Goal: Information Seeking & Learning: Learn about a topic

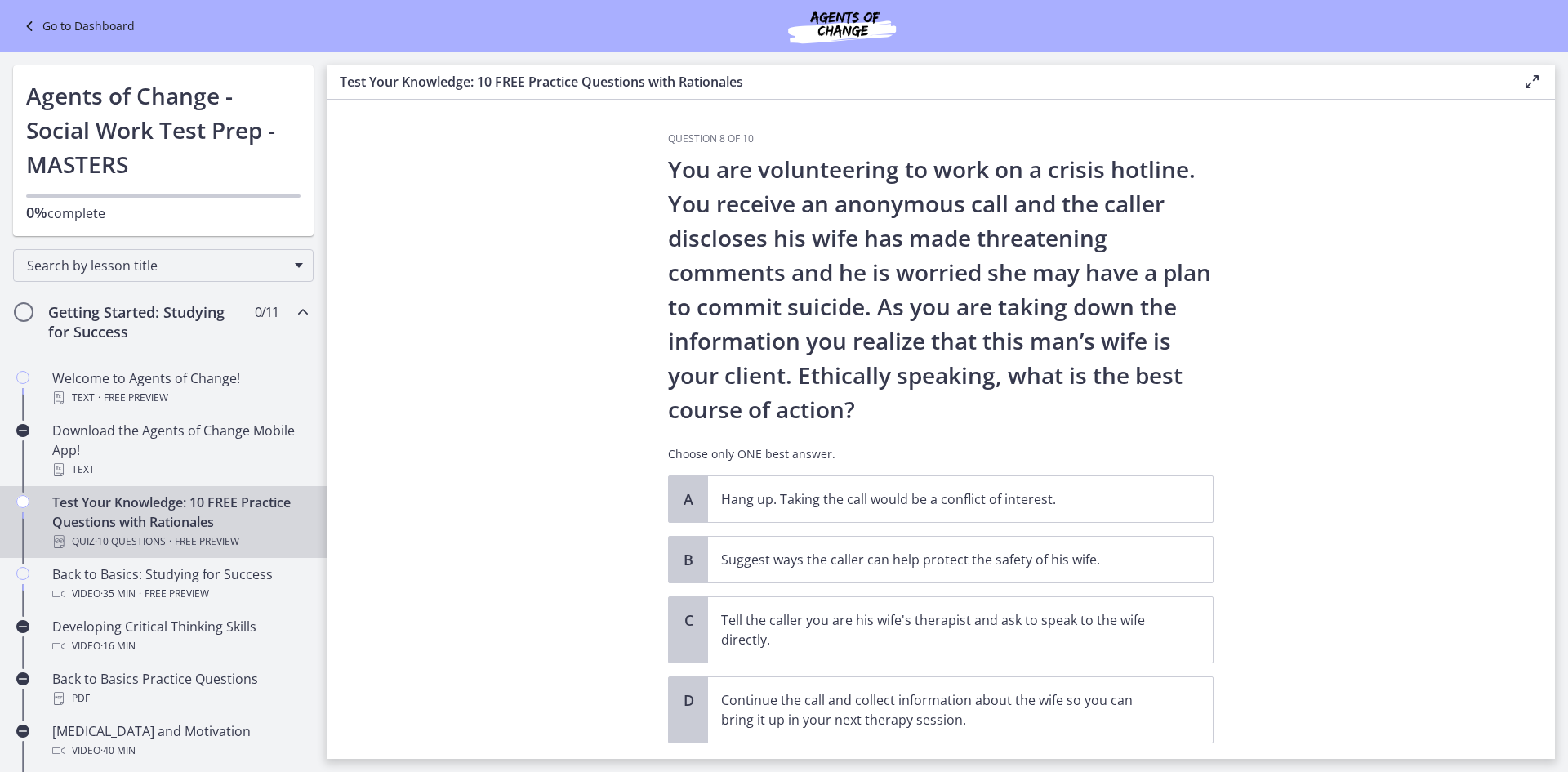
scroll to position [82, 0]
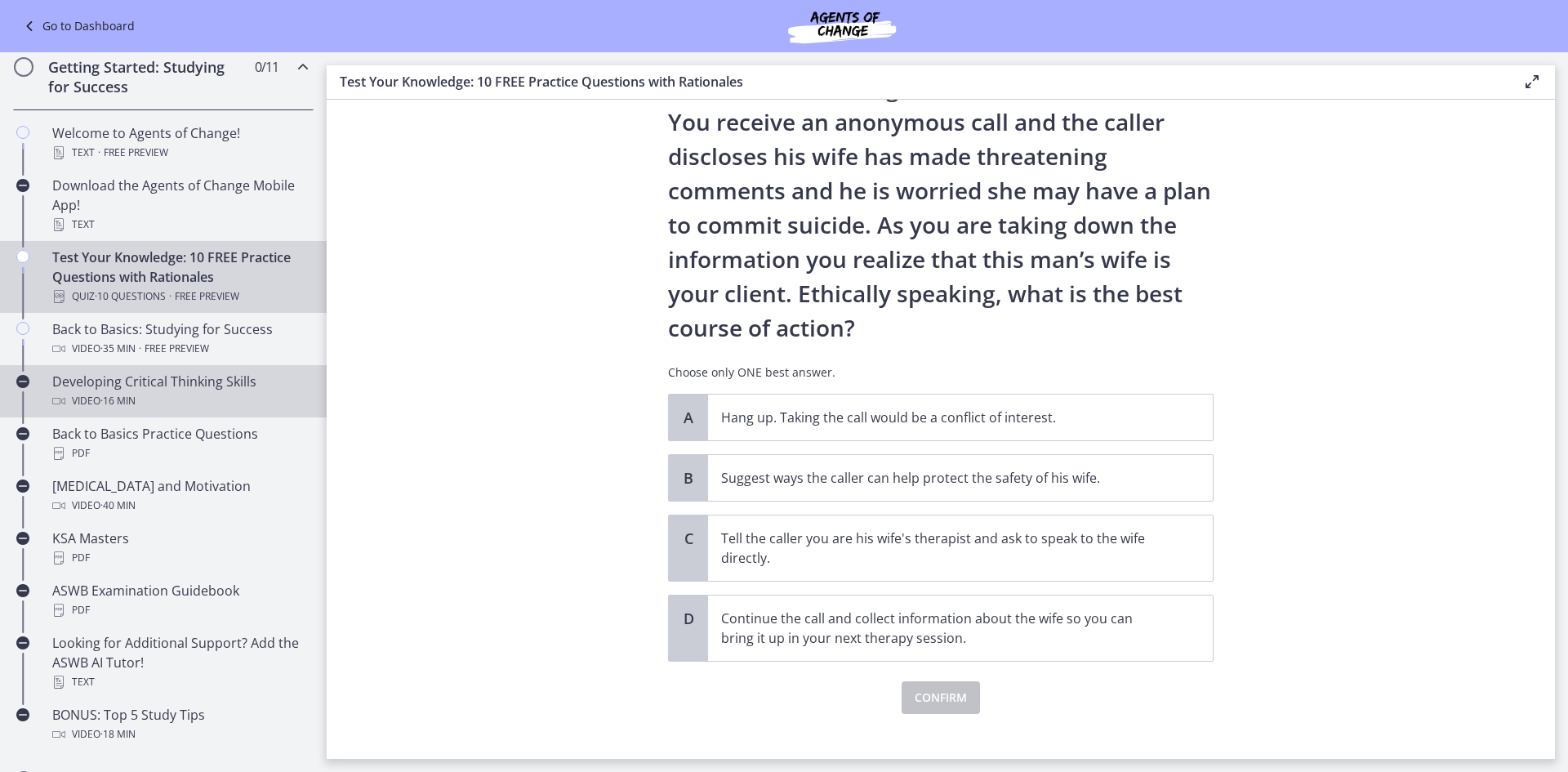
click at [141, 396] on div "Video · 16 min" at bounding box center [179, 401] width 255 height 20
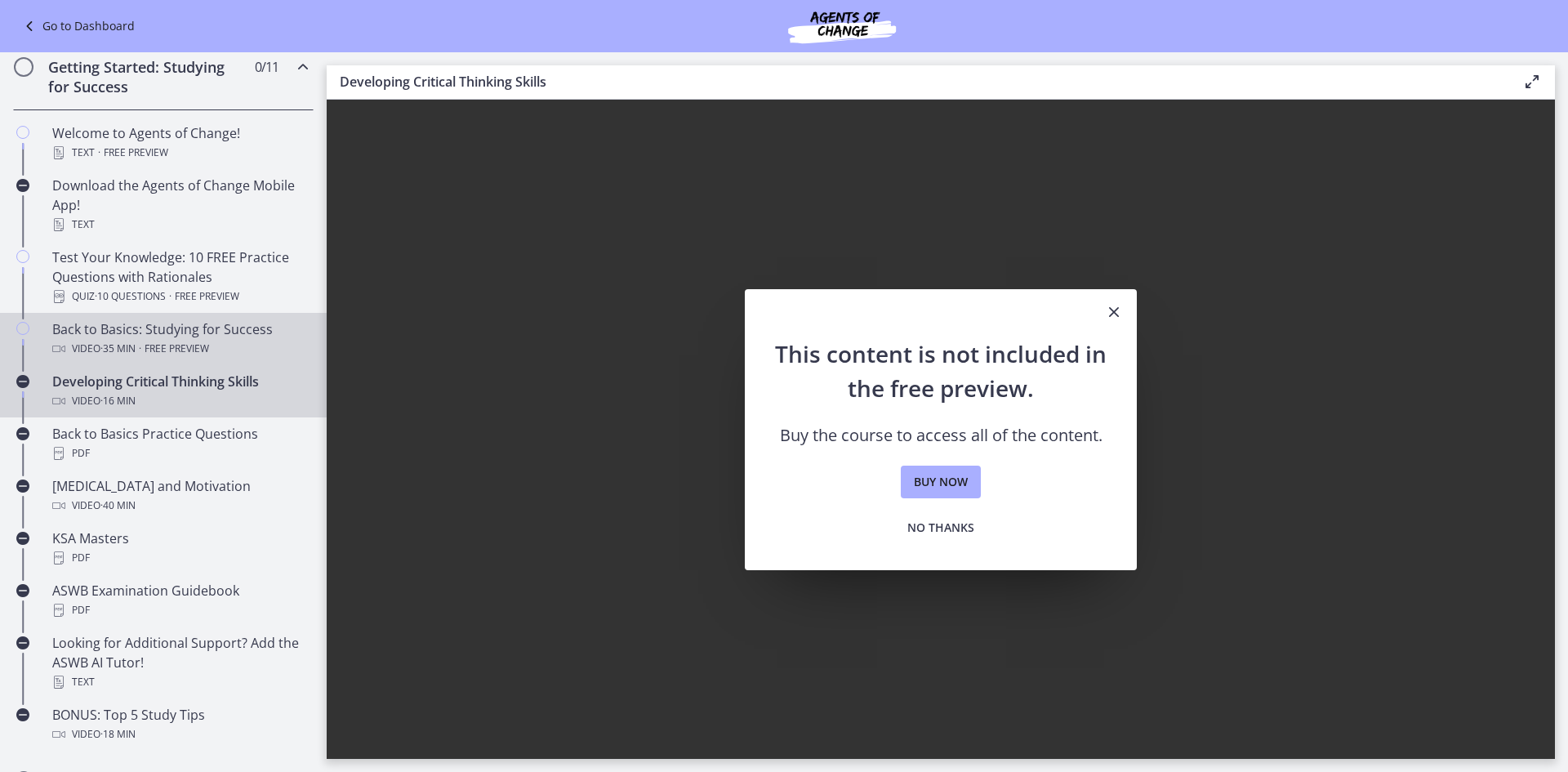
click at [155, 329] on div "Back to Basics: Studying for Success Video · 35 min · Free preview" at bounding box center [179, 339] width 255 height 39
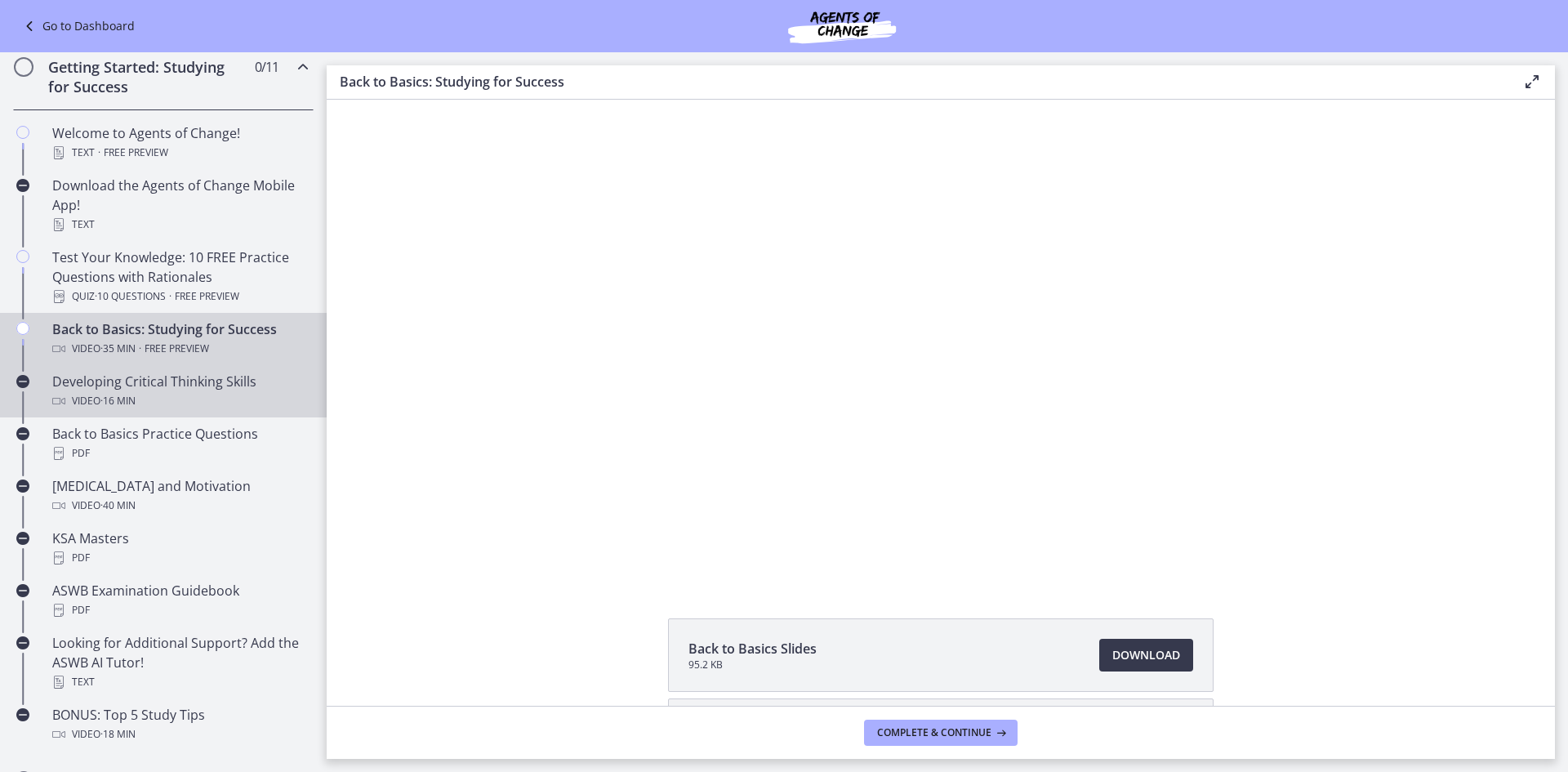
click at [136, 401] on span "· 16 min" at bounding box center [118, 401] width 35 height 20
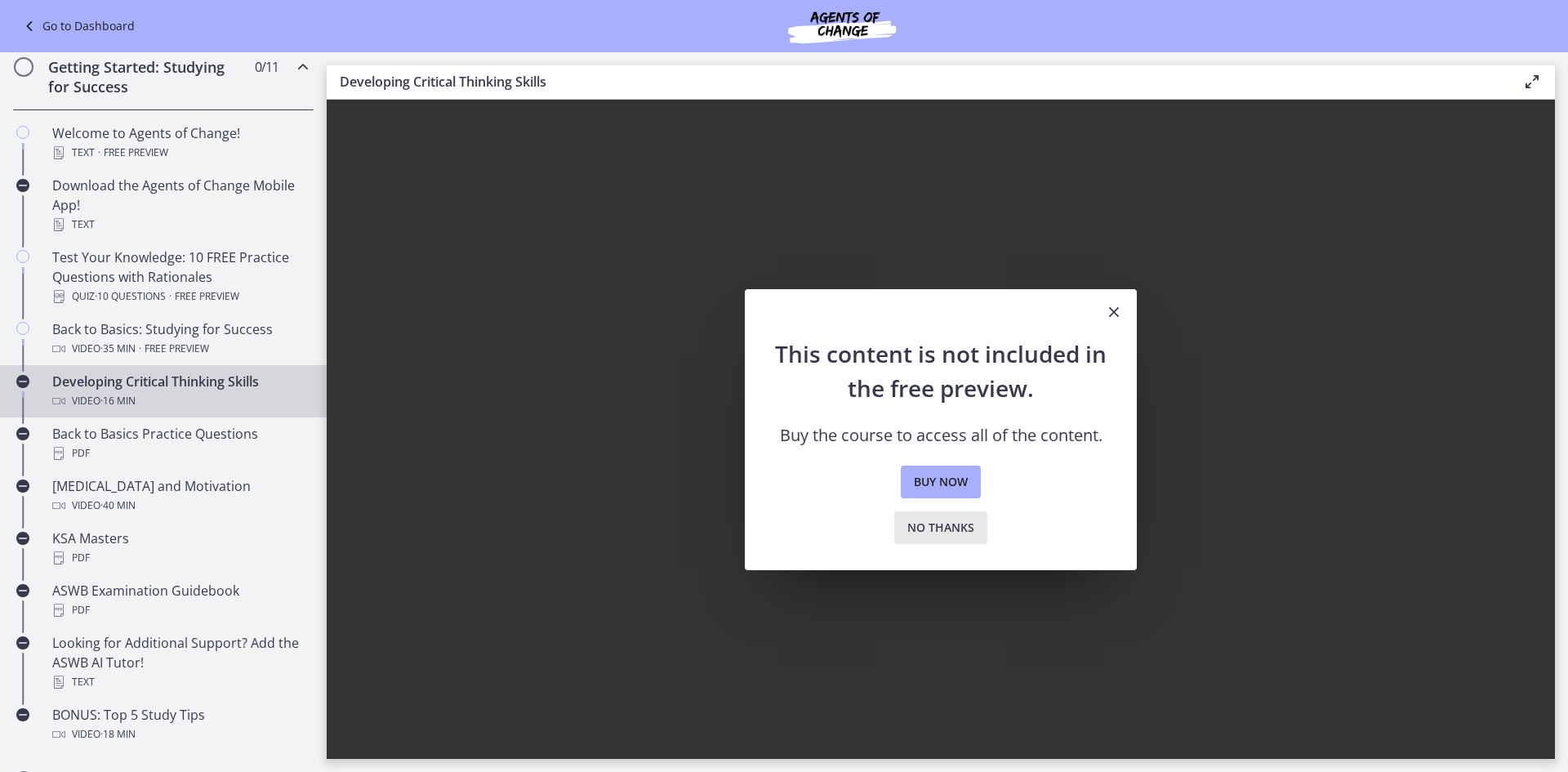
click at [955, 530] on span "No thanks" at bounding box center [941, 527] width 67 height 20
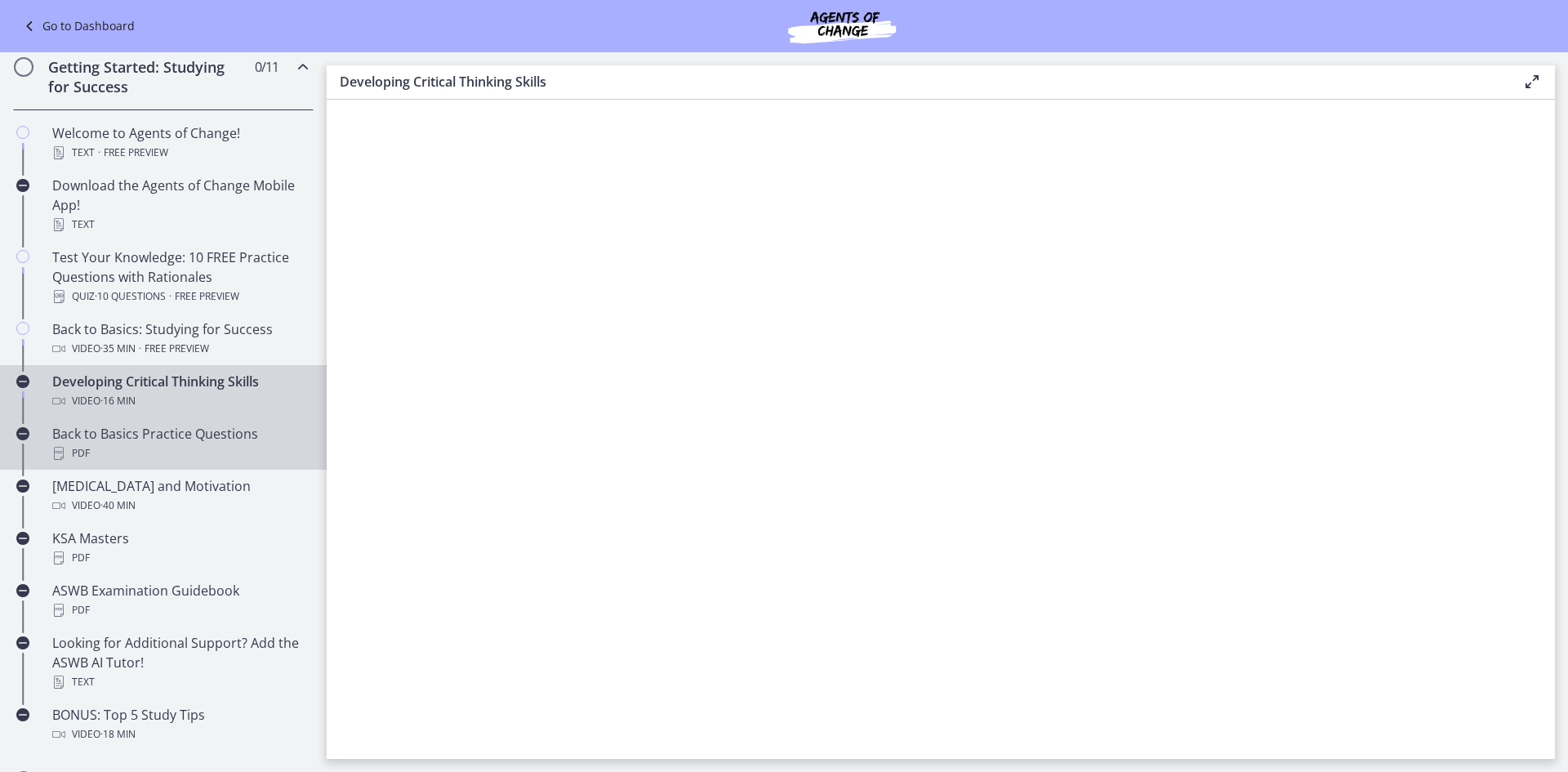
click at [141, 452] on div "PDF" at bounding box center [179, 453] width 255 height 20
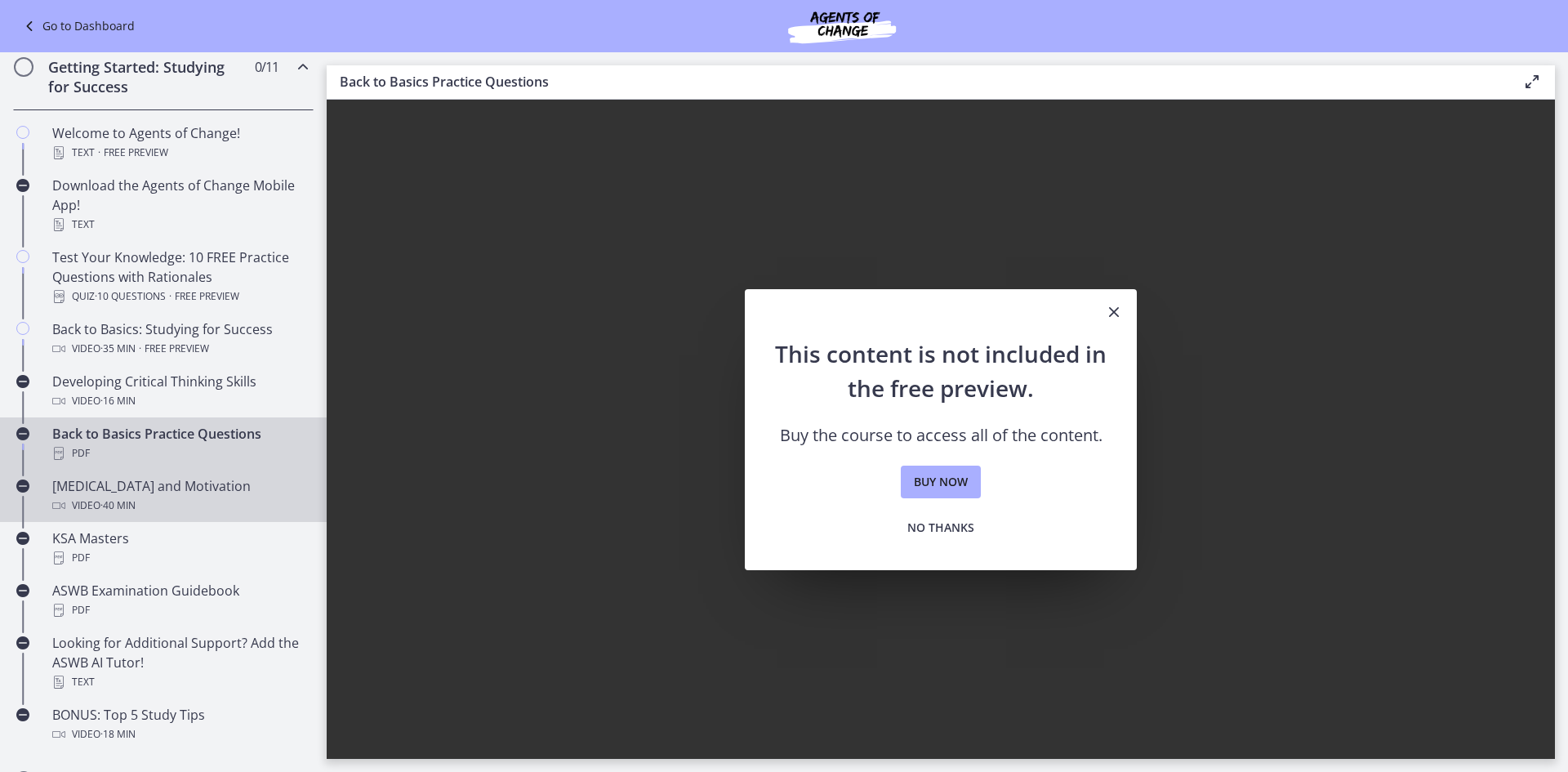
click at [132, 498] on span "· 40 min" at bounding box center [118, 506] width 35 height 20
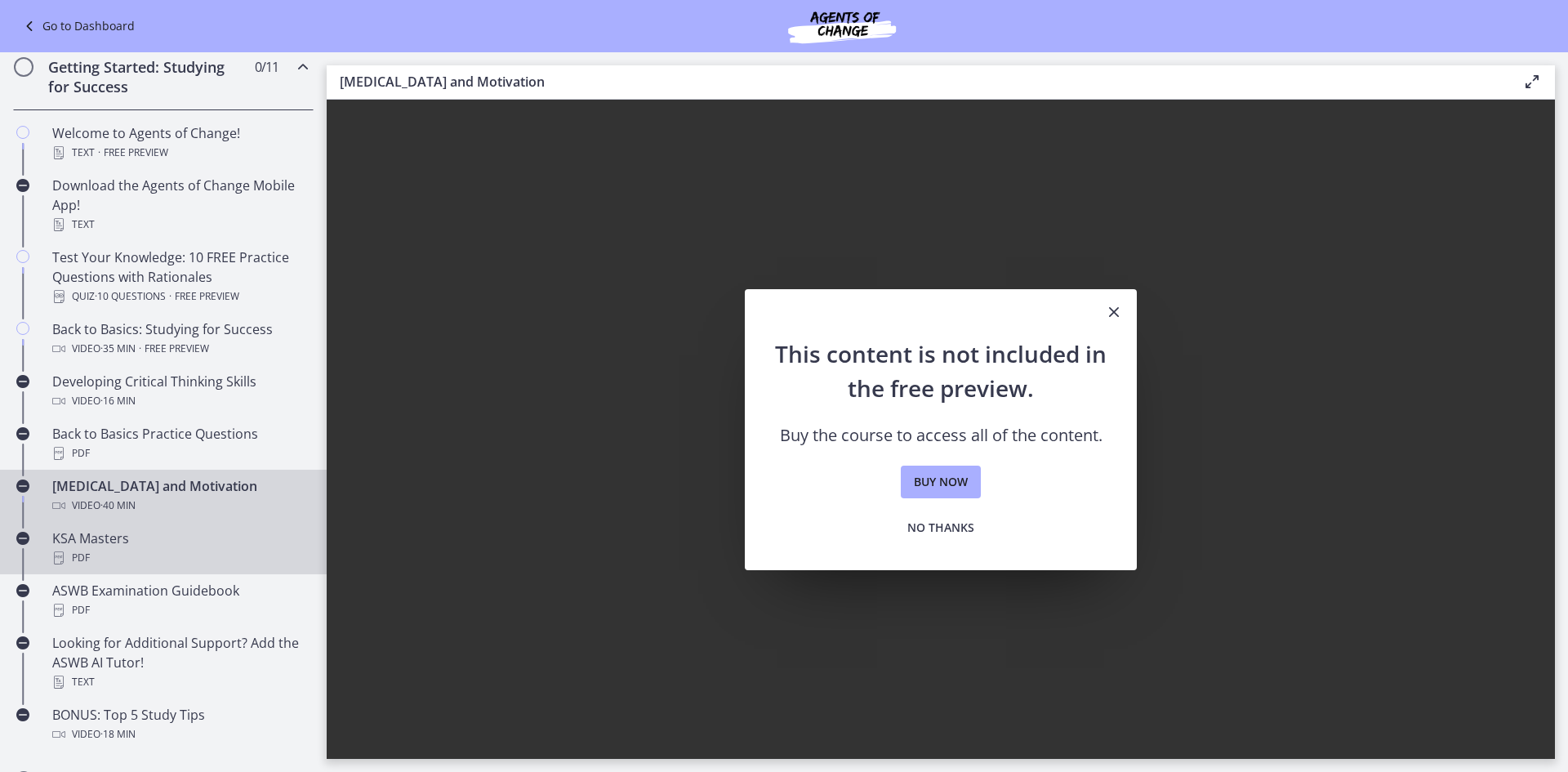
click at [131, 545] on div "KSA Masters PDF" at bounding box center [179, 548] width 255 height 39
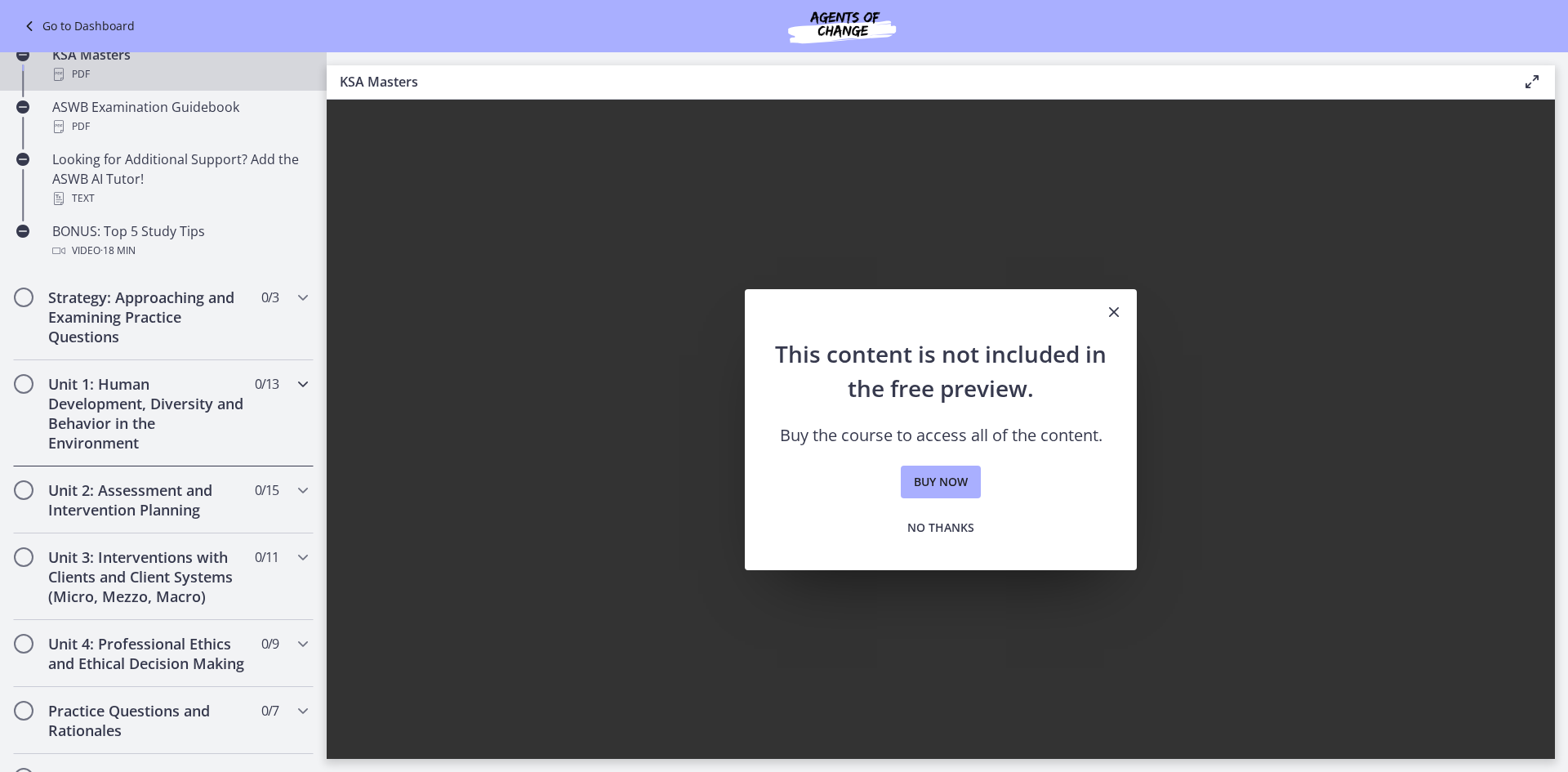
scroll to position [646, 0]
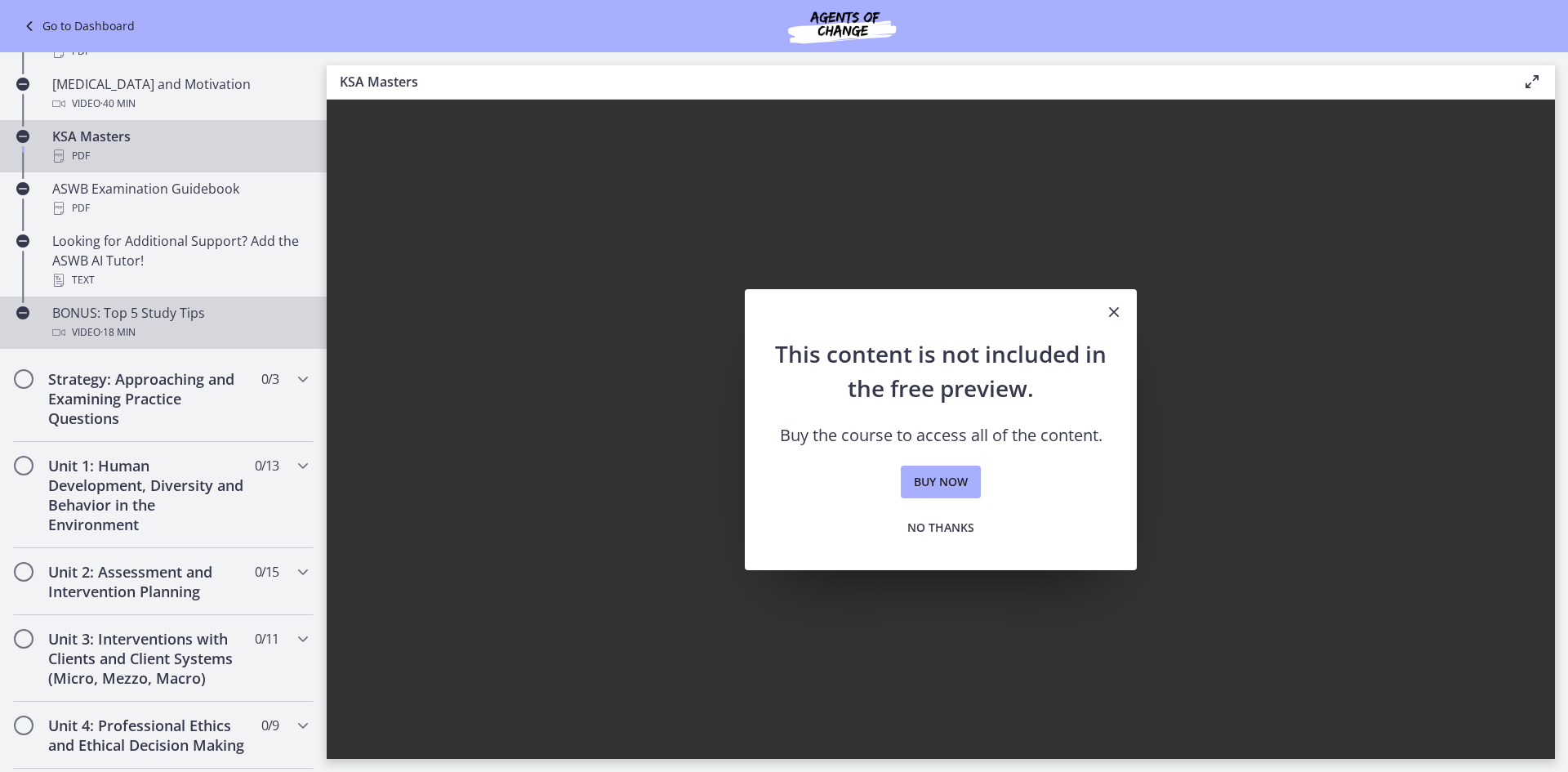
click at [66, 333] on div "Video · 18 min" at bounding box center [179, 332] width 255 height 20
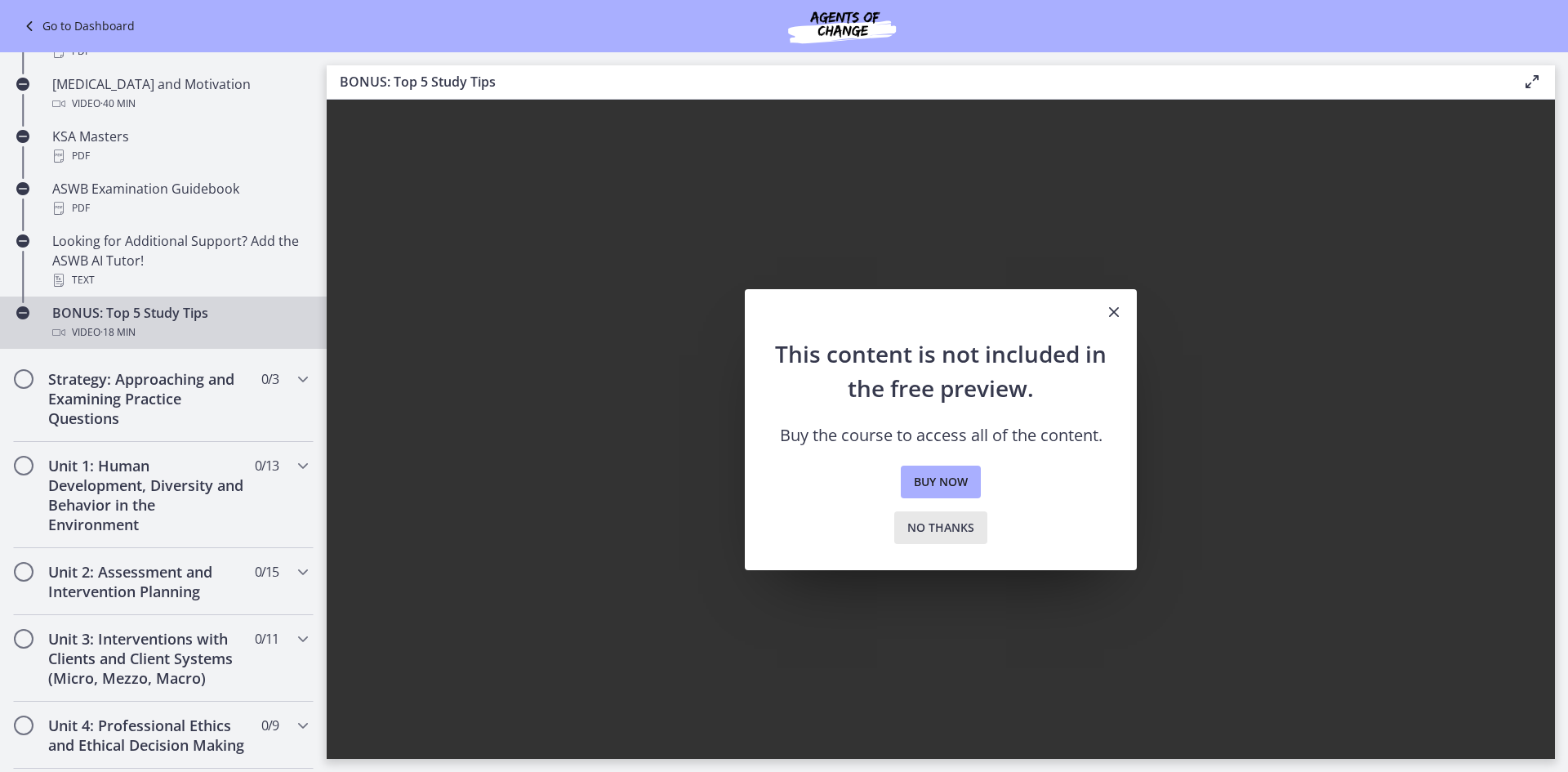
click at [964, 532] on span "No thanks" at bounding box center [941, 527] width 67 height 20
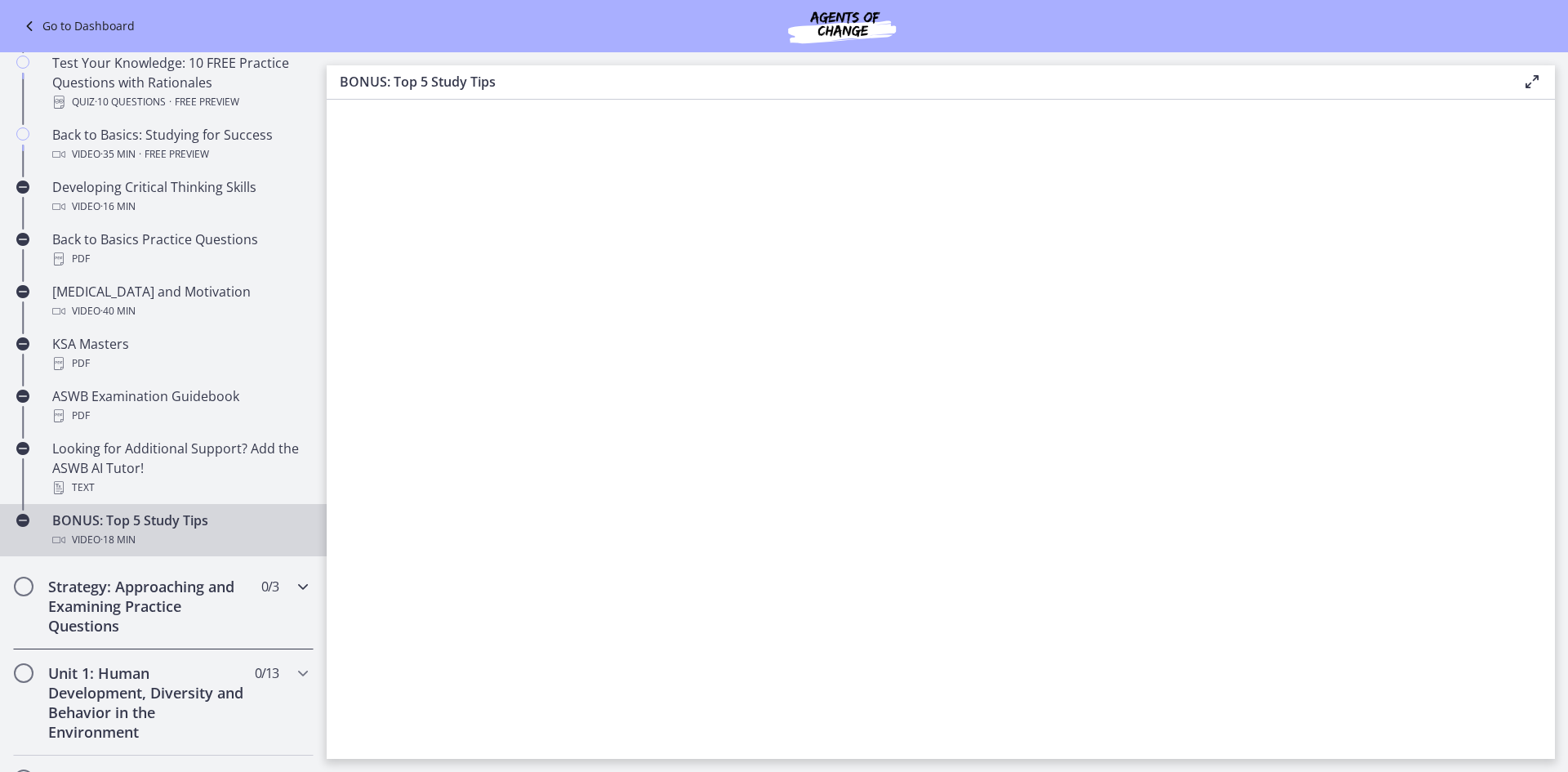
scroll to position [402, 0]
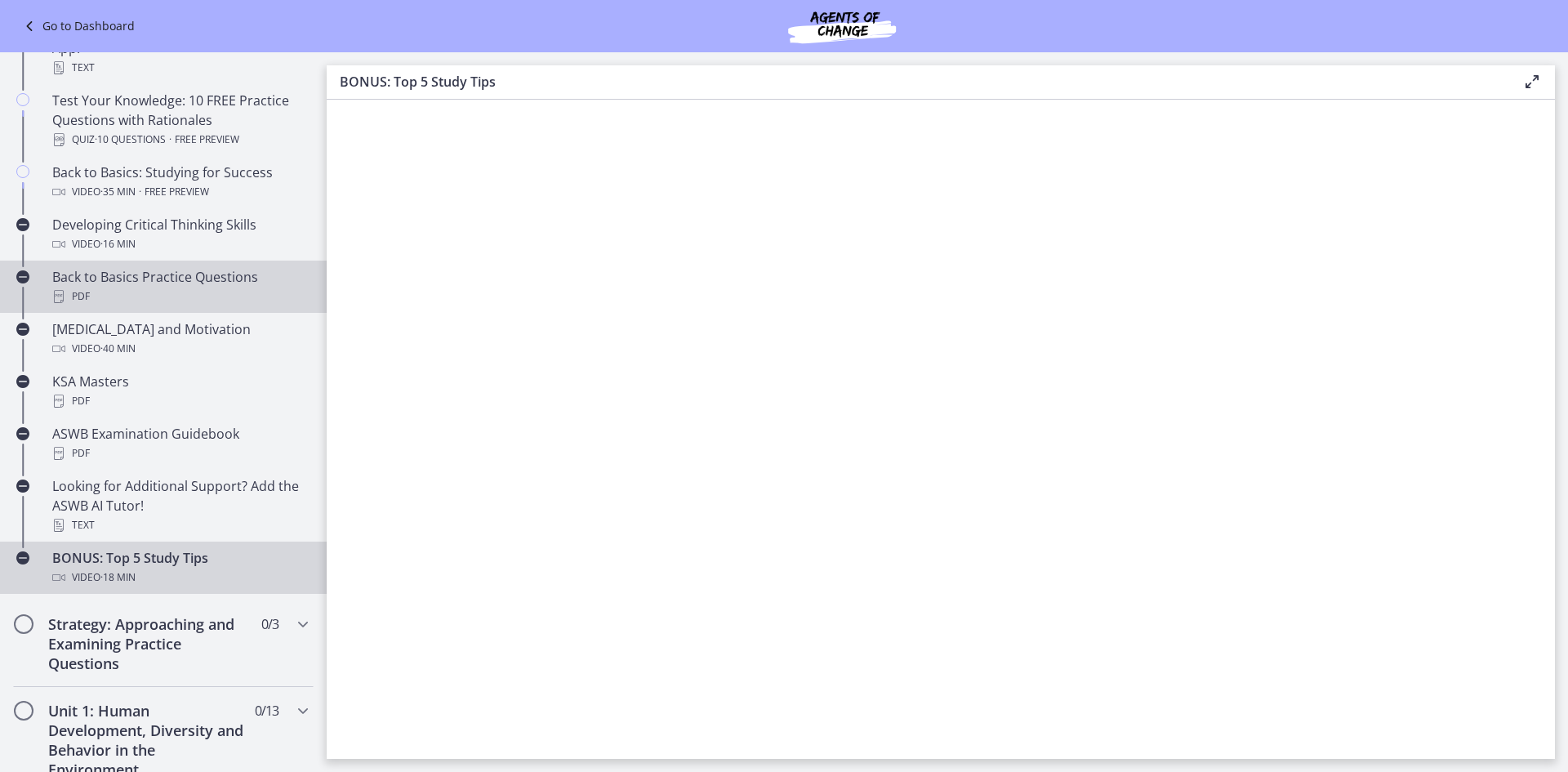
click at [93, 309] on link "Back to Basics Practice Questions PDF" at bounding box center [163, 286] width 327 height 52
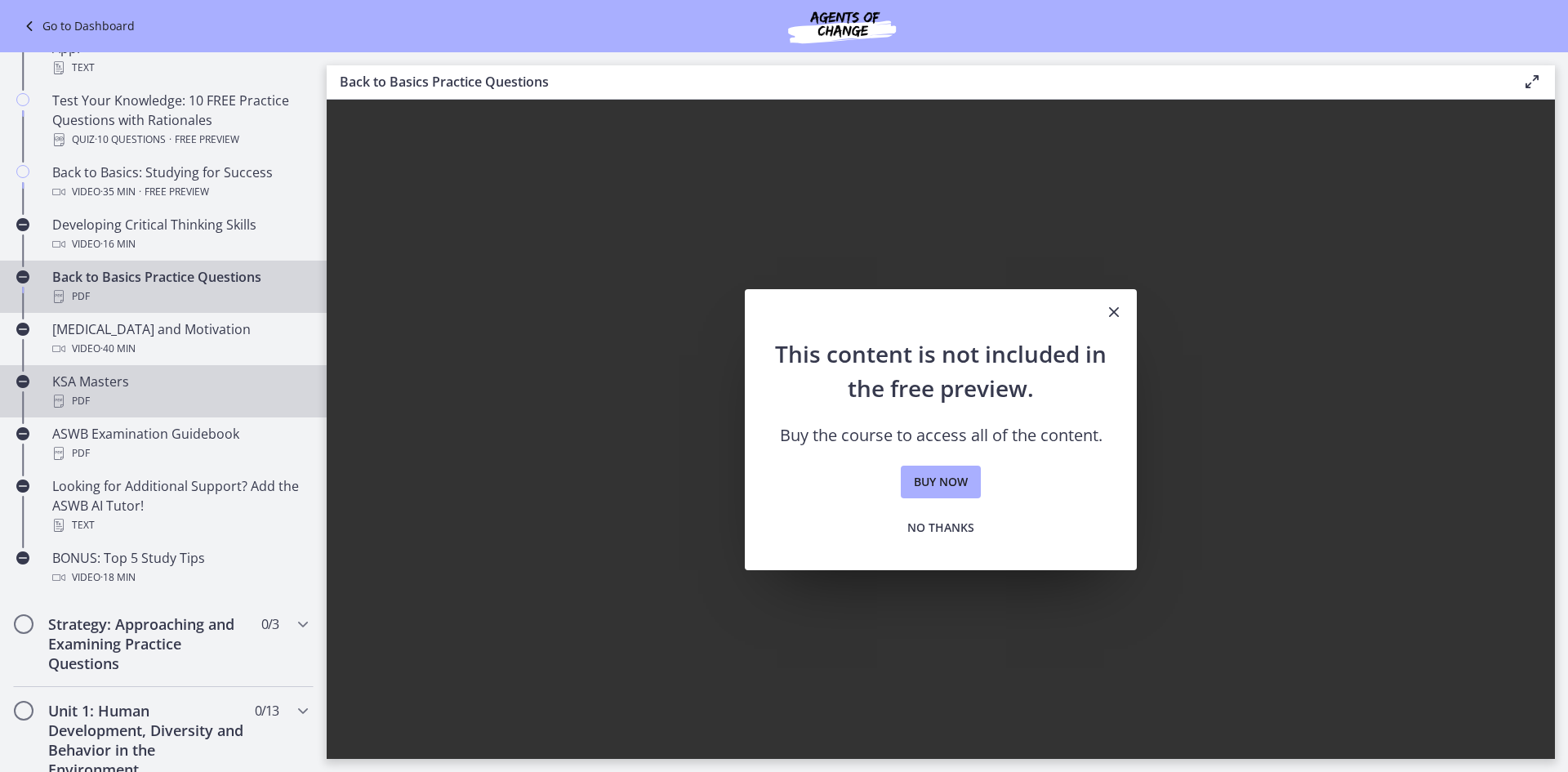
click at [94, 366] on link "KSA Masters PDF" at bounding box center [163, 390] width 327 height 52
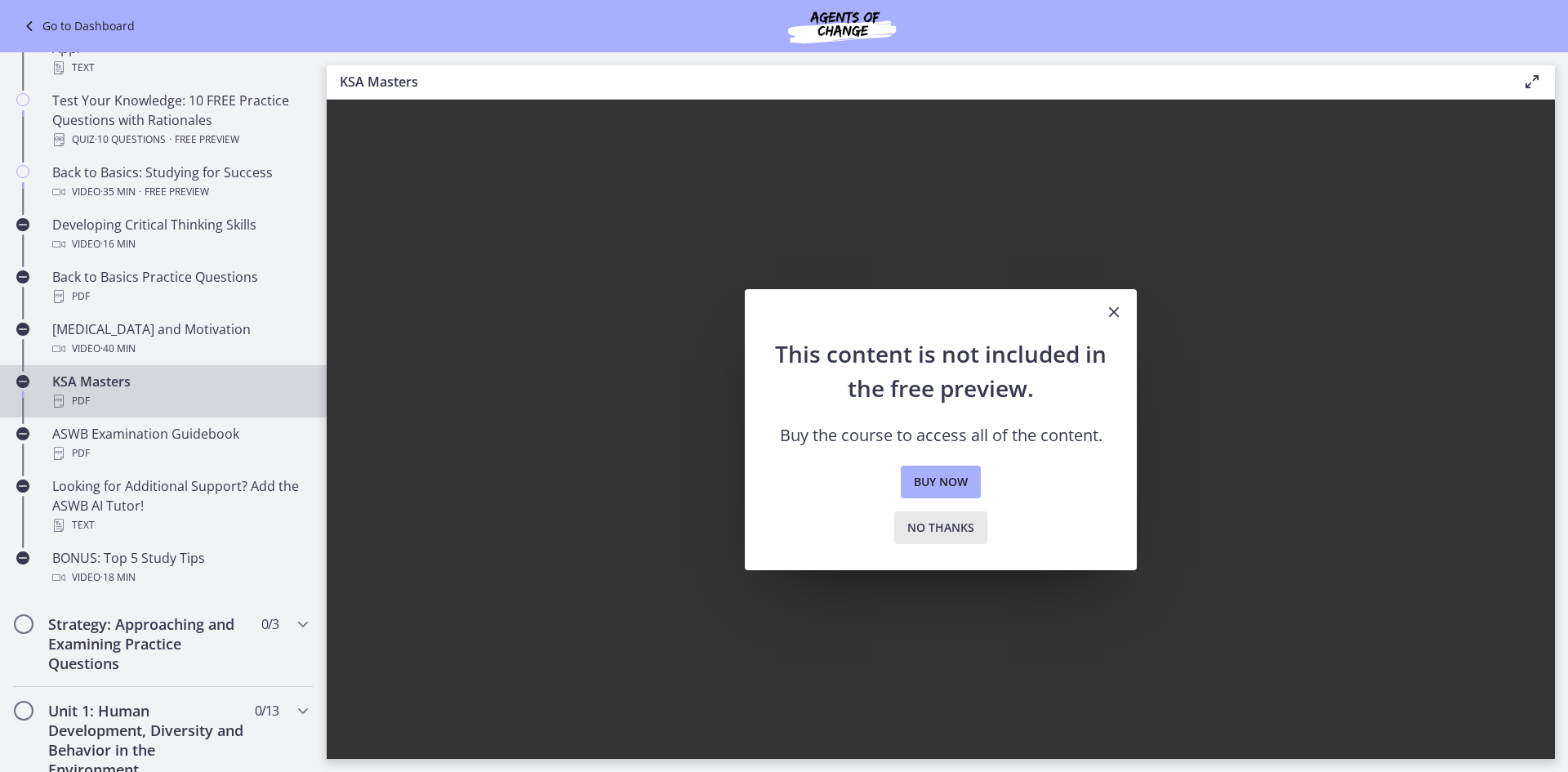
click at [939, 529] on span "No thanks" at bounding box center [941, 527] width 67 height 20
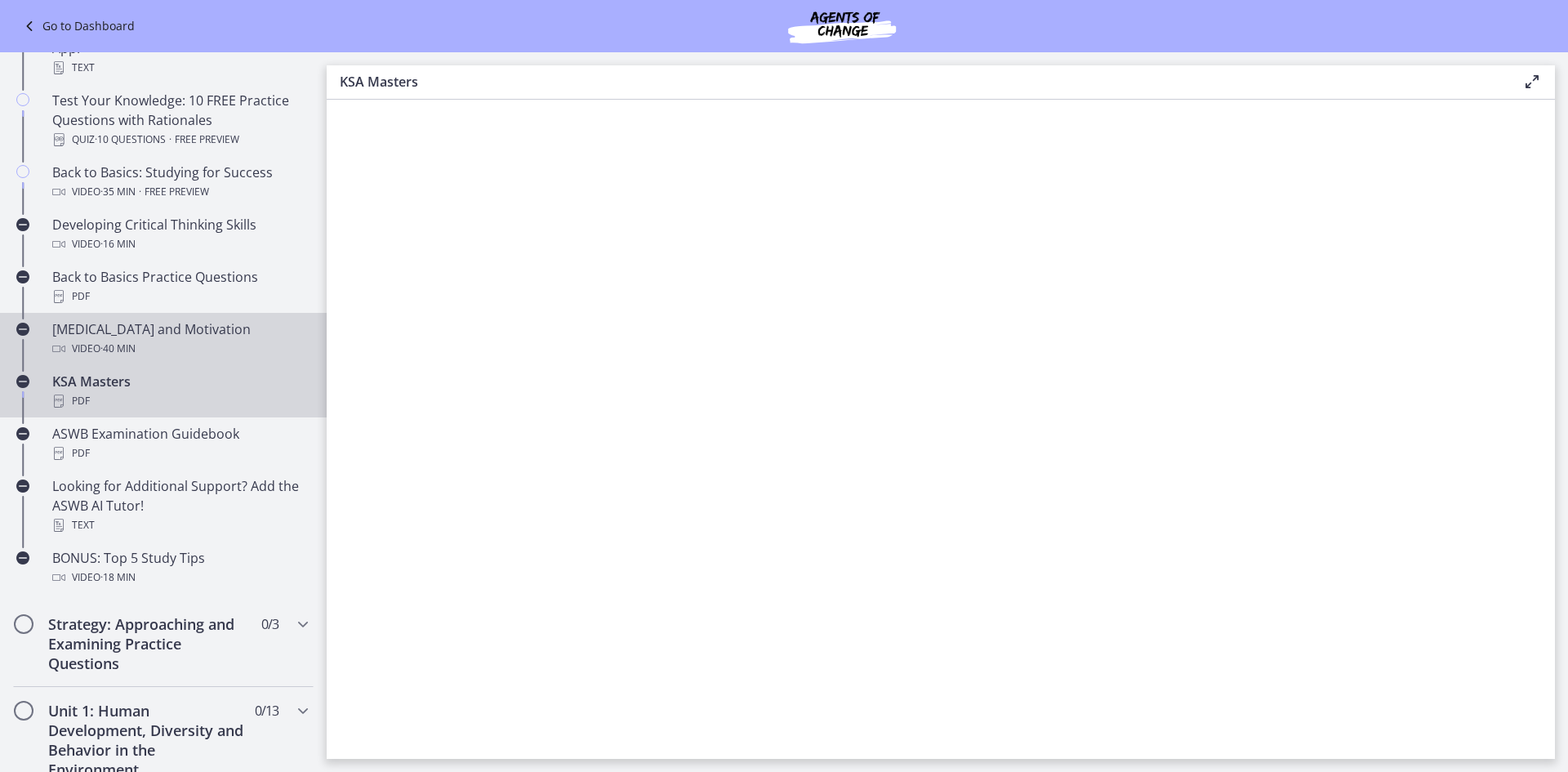
click at [192, 344] on div "Video · 40 min" at bounding box center [179, 348] width 255 height 20
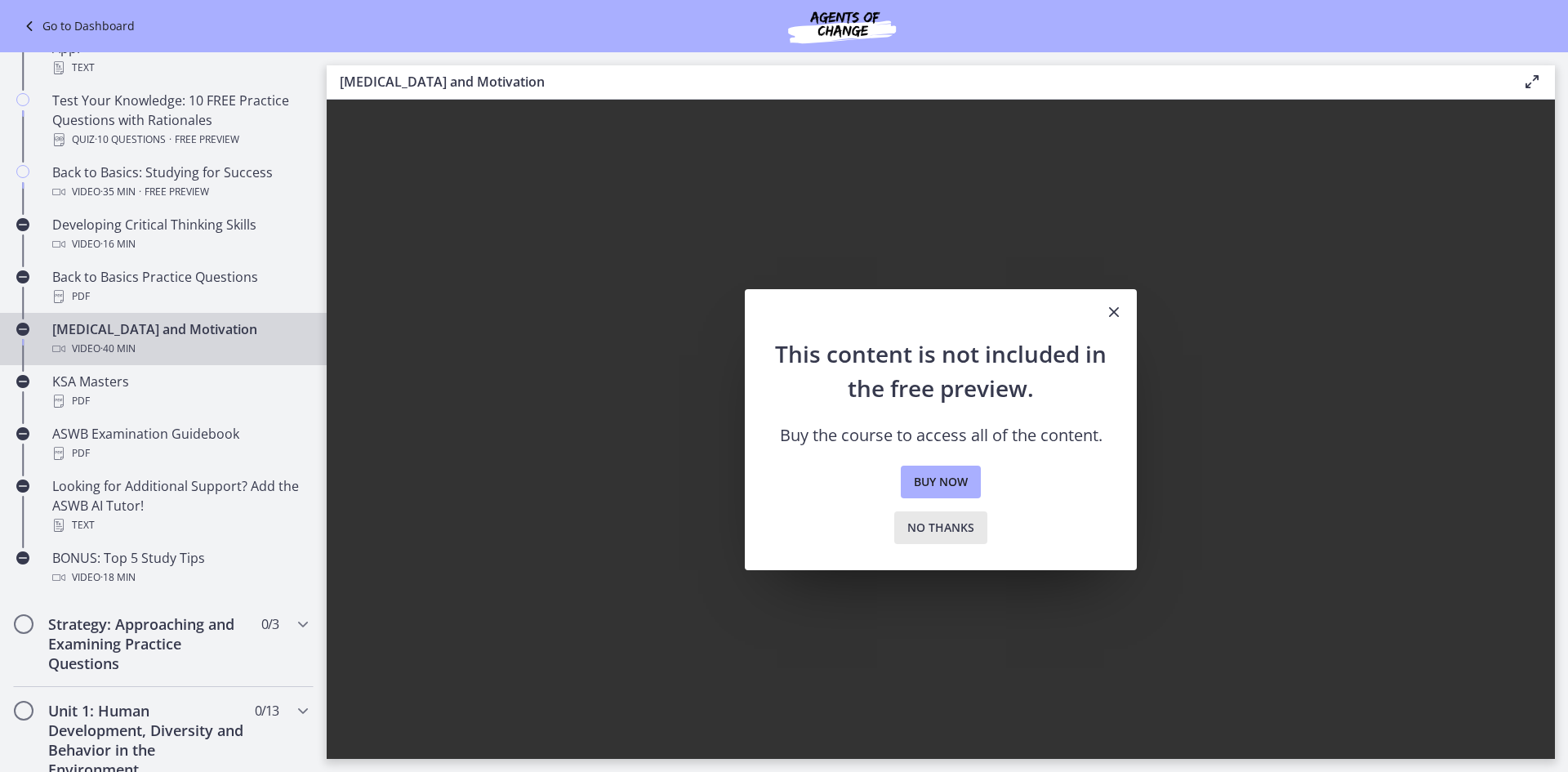
click at [915, 520] on span "No thanks" at bounding box center [941, 527] width 67 height 20
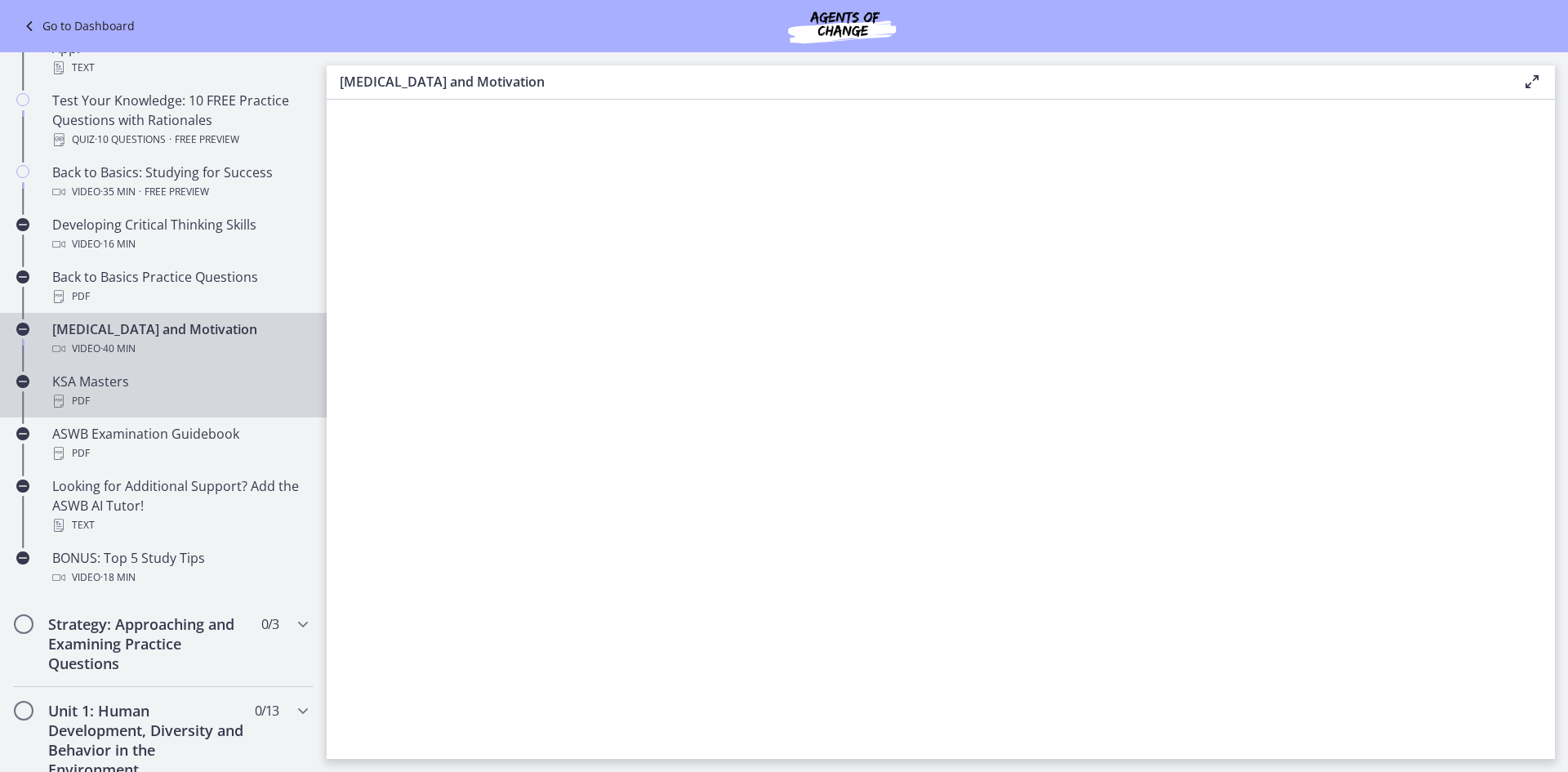
click at [116, 387] on div "KSA Masters PDF" at bounding box center [179, 391] width 255 height 39
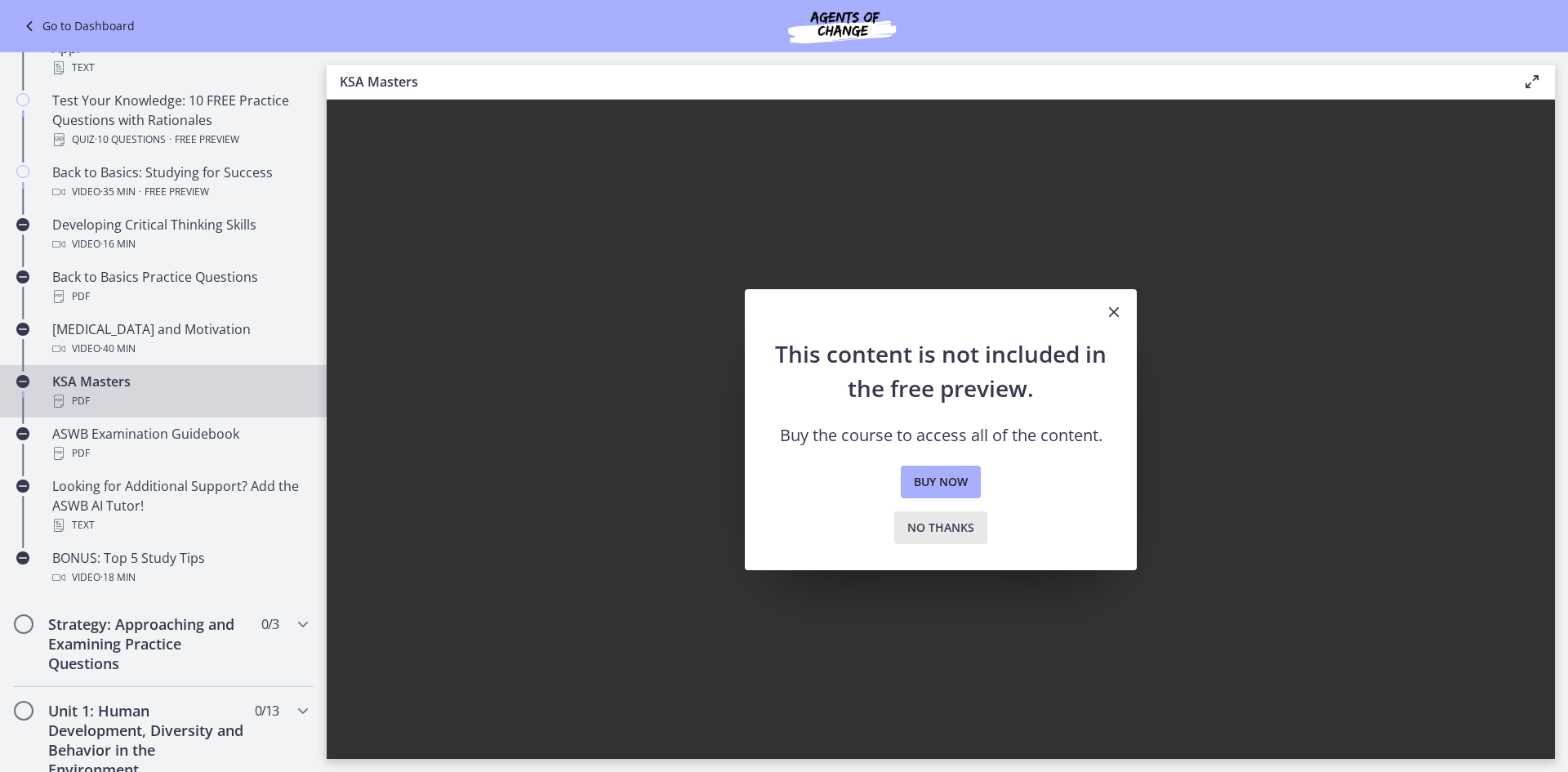
drag, startPoint x: 924, startPoint y: 526, endPoint x: 853, endPoint y: 509, distance: 73.0
click at [922, 526] on span "No thanks" at bounding box center [941, 527] width 67 height 20
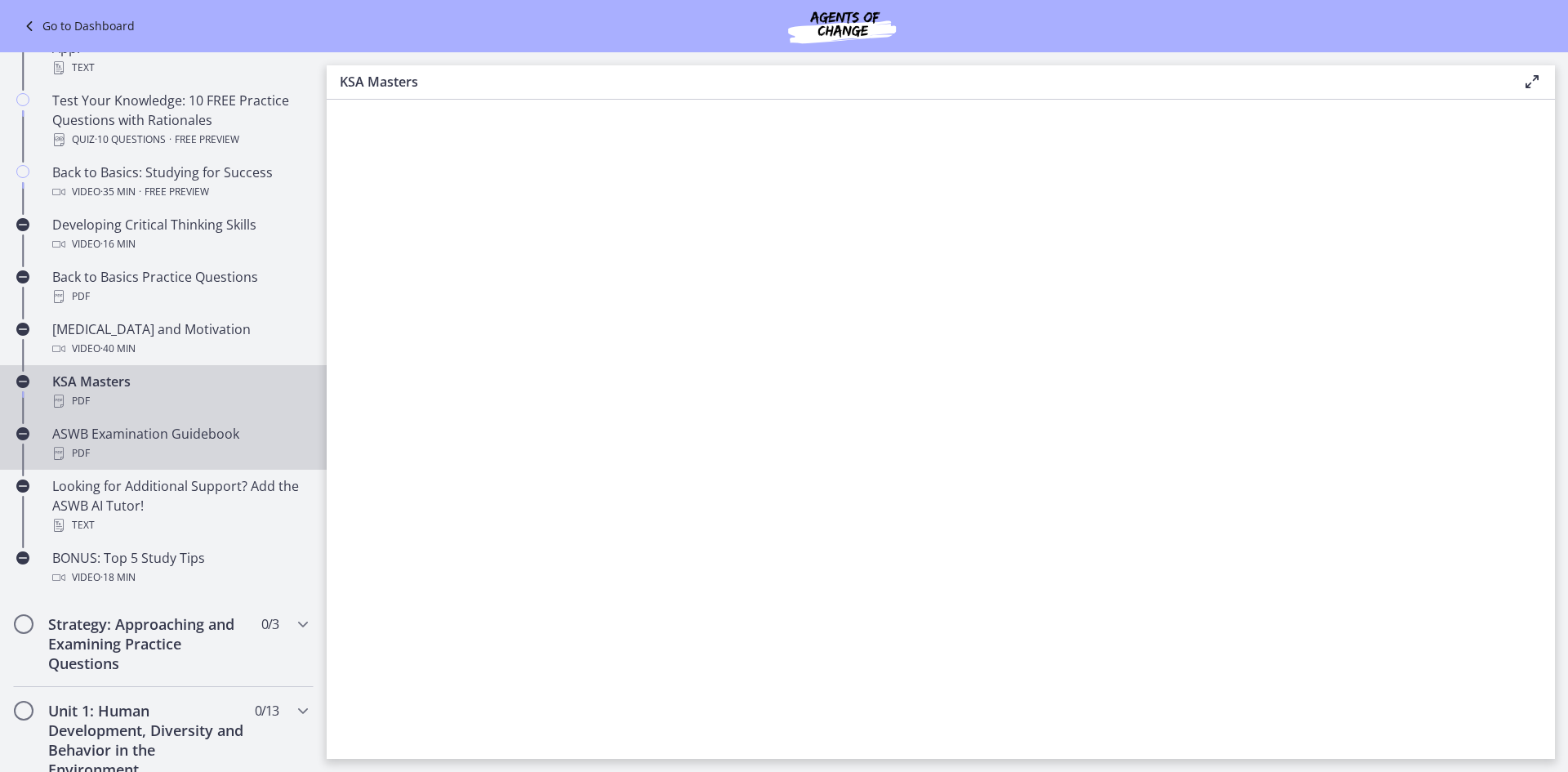
click at [124, 435] on div "ASWB Examination Guidebook PDF" at bounding box center [179, 443] width 255 height 39
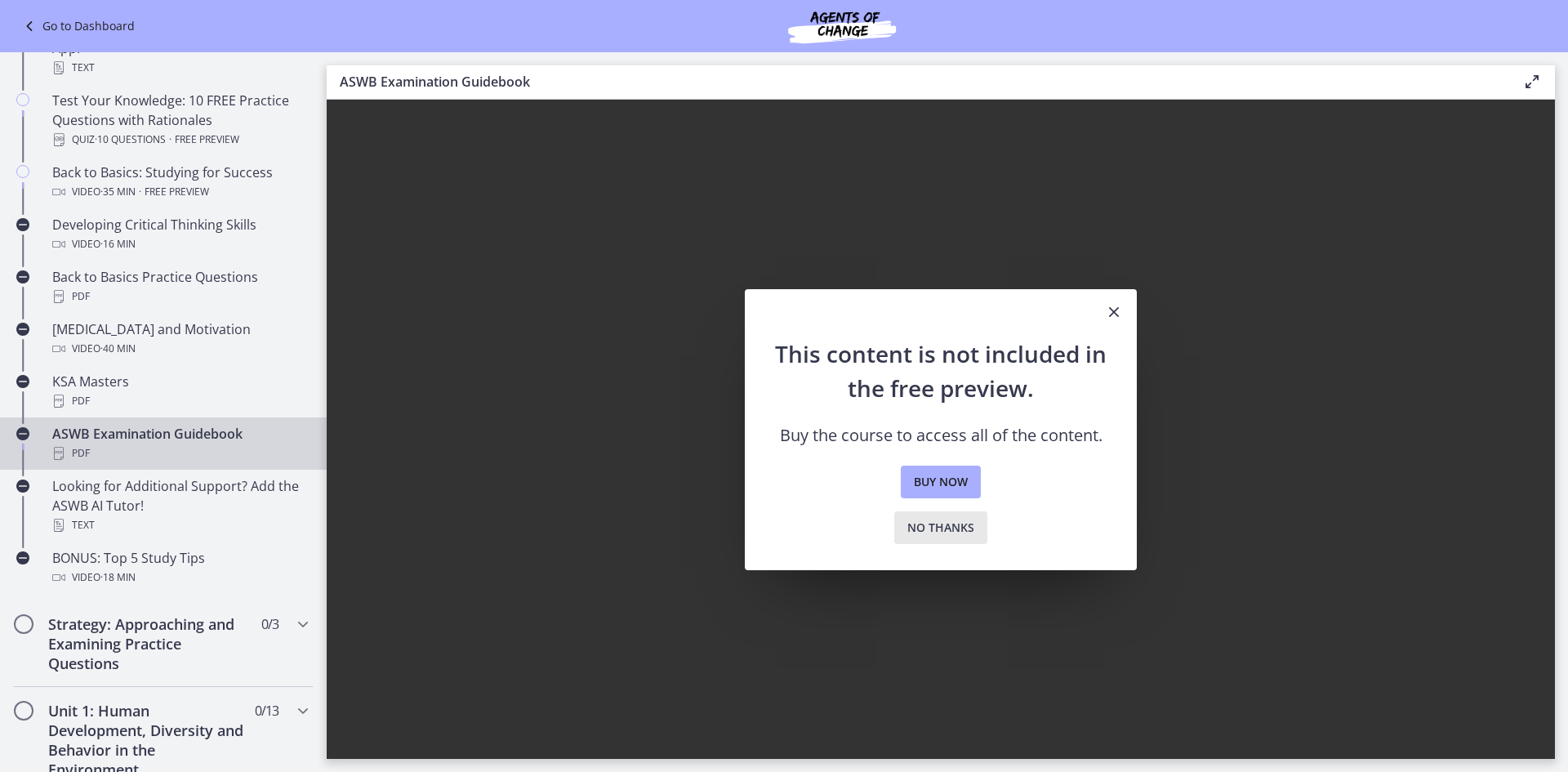
click at [951, 532] on span "No thanks" at bounding box center [941, 527] width 67 height 20
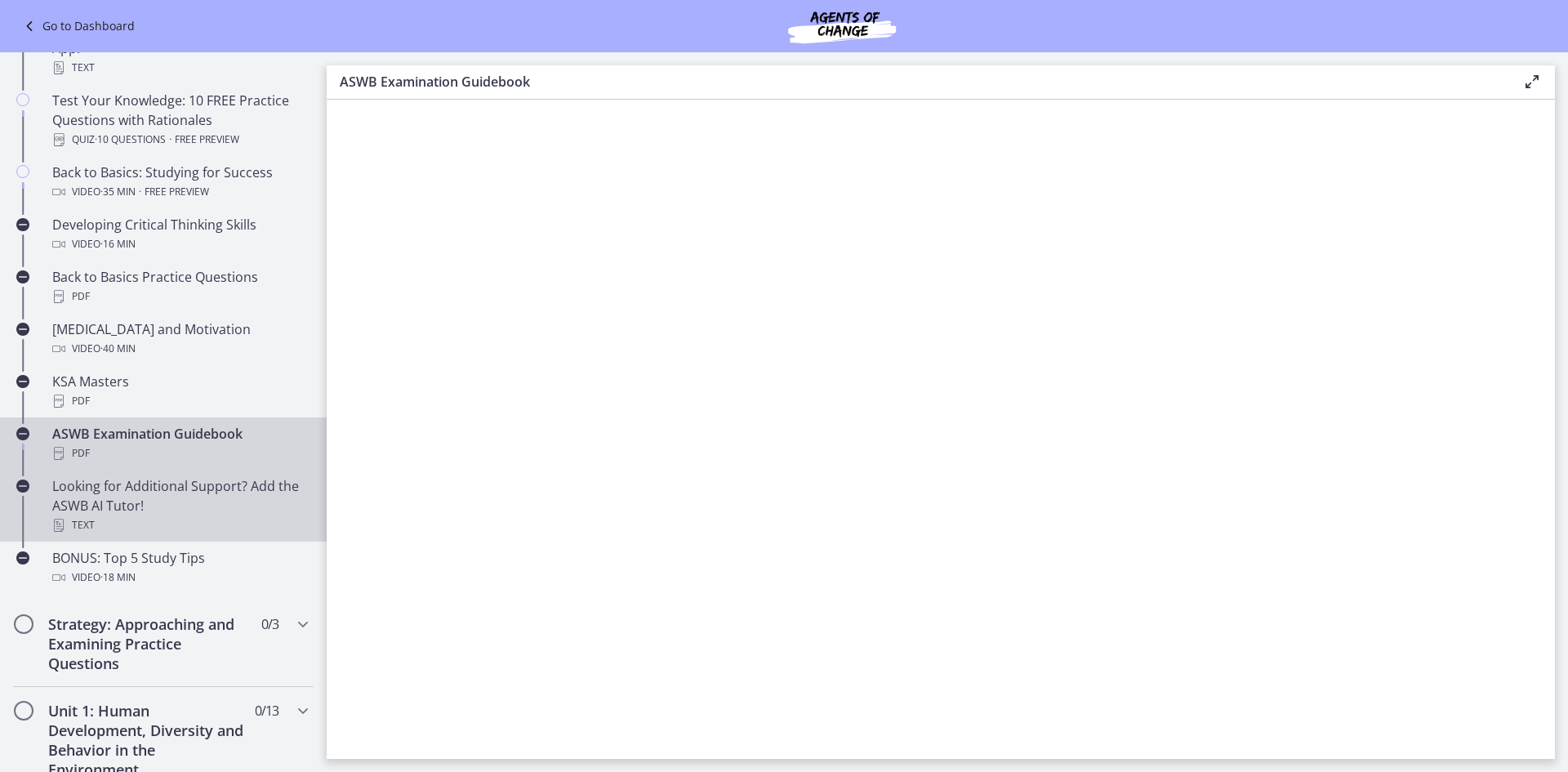
click at [118, 512] on div "Looking for Additional Support? Add the ASWB AI Tutor! Text" at bounding box center [179, 506] width 255 height 59
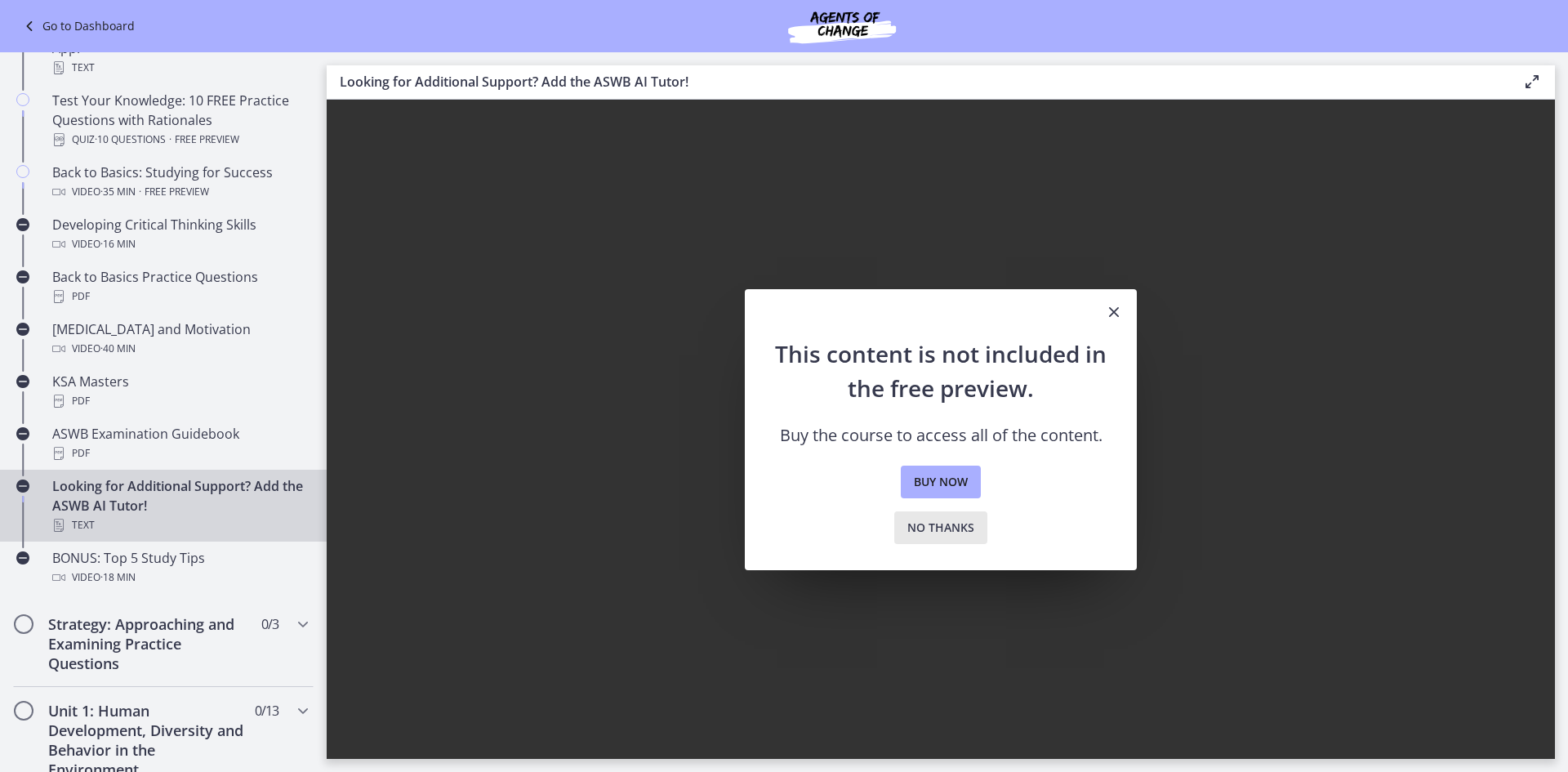
click at [923, 533] on span "No thanks" at bounding box center [941, 527] width 67 height 20
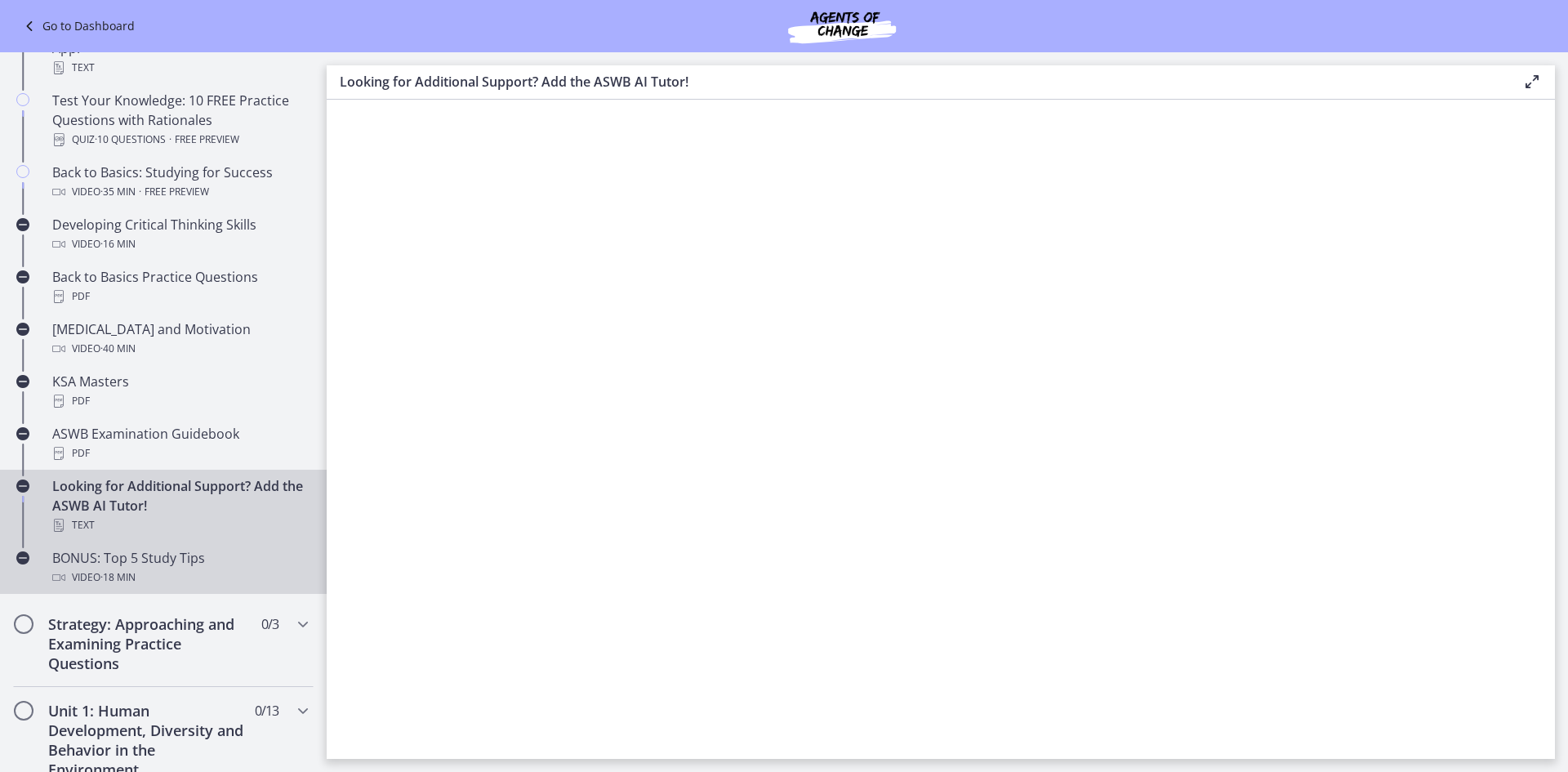
click at [90, 562] on div "BONUS: Top 5 Study Tips Video · 18 min" at bounding box center [179, 568] width 255 height 39
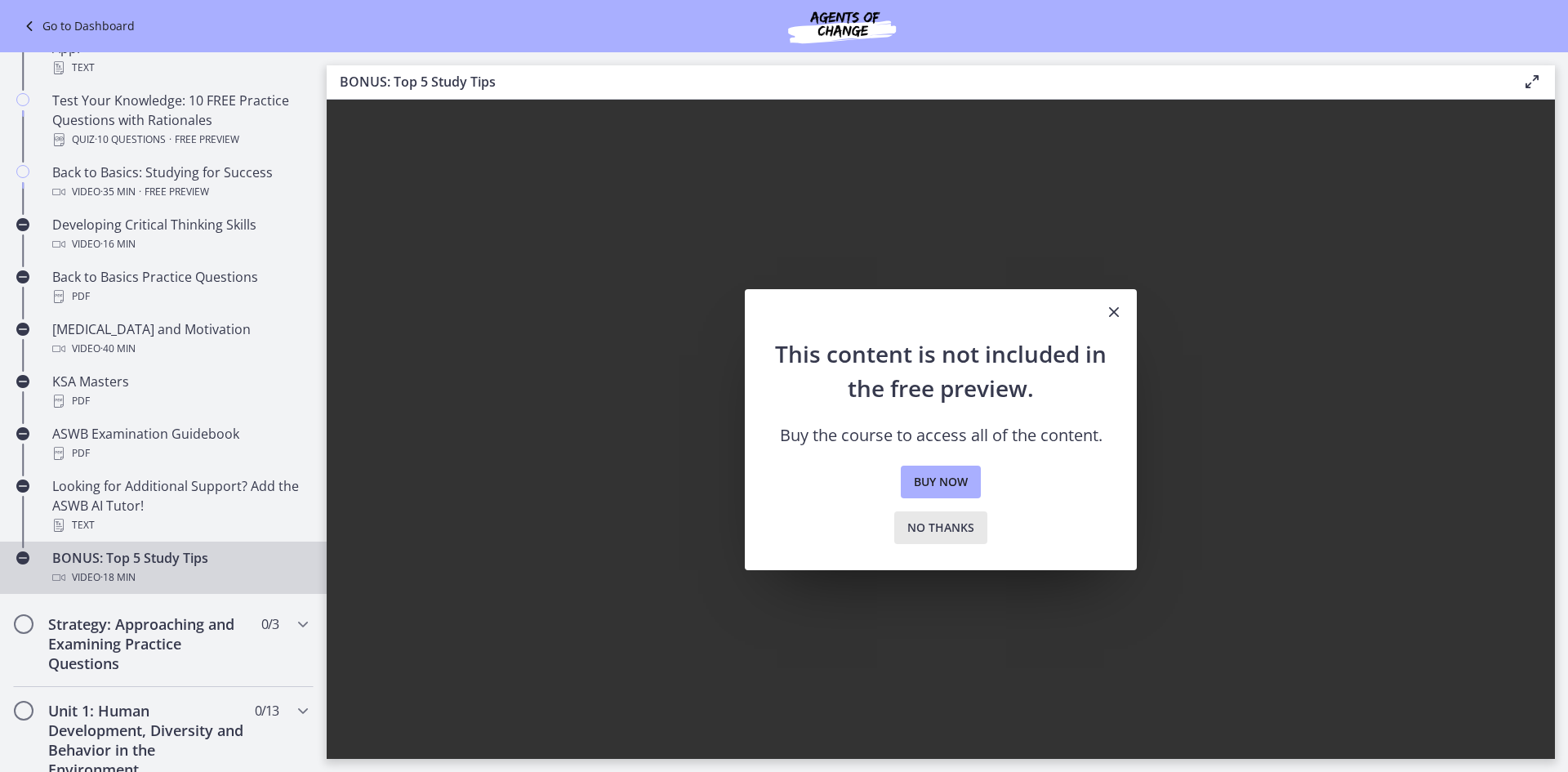
drag, startPoint x: 908, startPoint y: 527, endPoint x: 640, endPoint y: 527, distance: 268.0
click at [904, 527] on button "No thanks" at bounding box center [940, 528] width 93 height 32
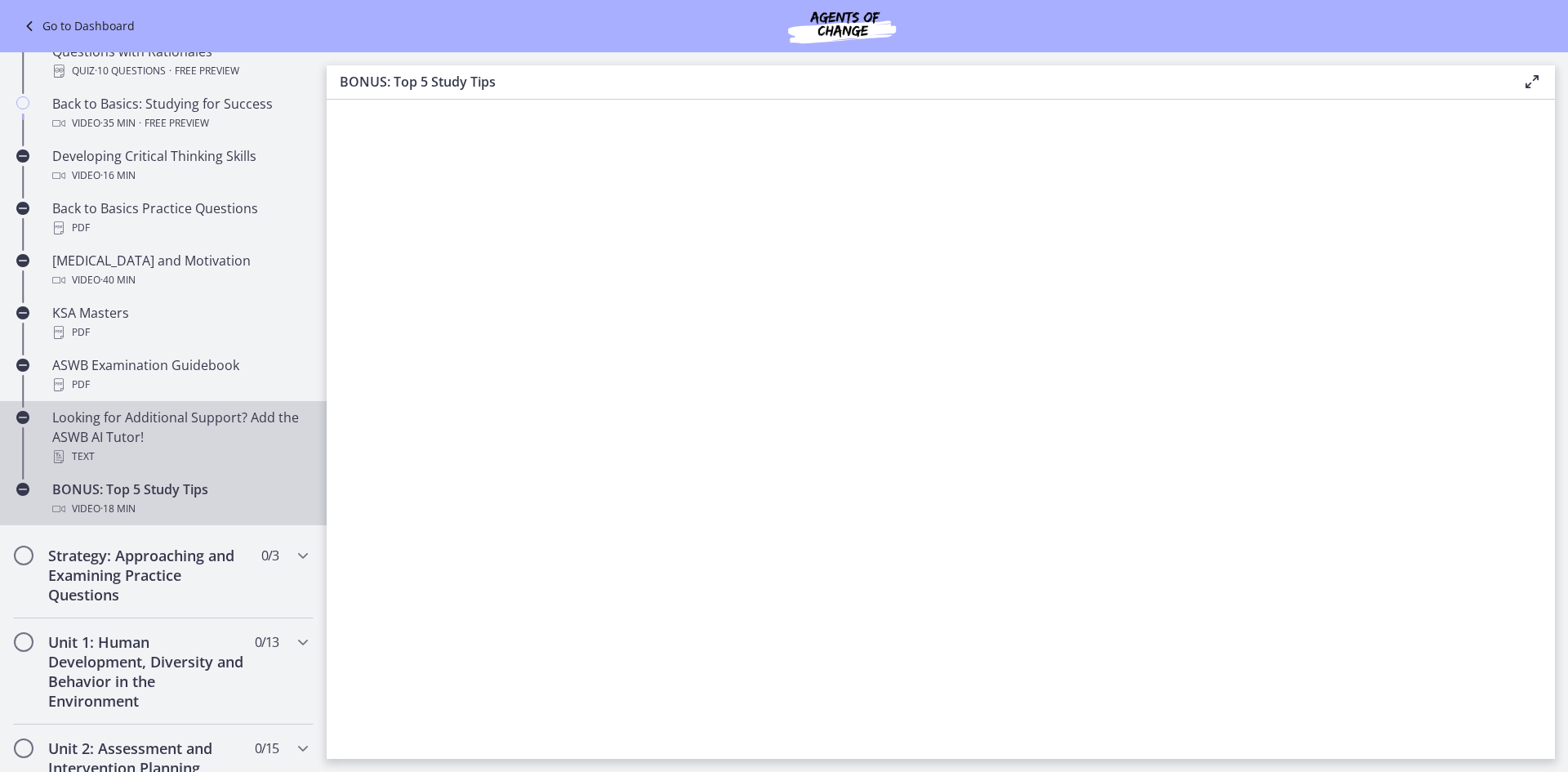
scroll to position [565, 0]
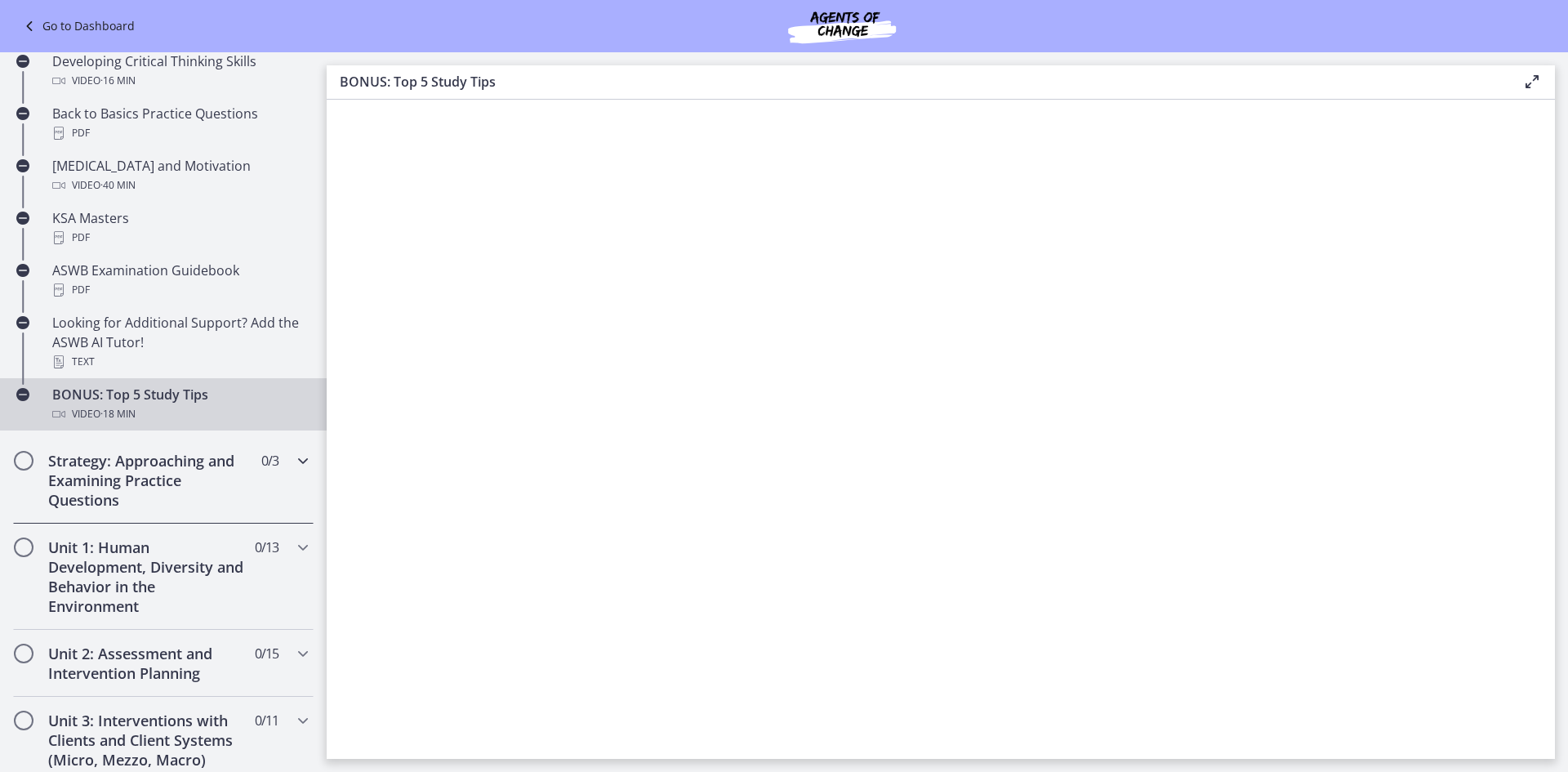
click at [130, 494] on h2 "Strategy: Approaching and Examining Practice Questions" at bounding box center [147, 480] width 199 height 59
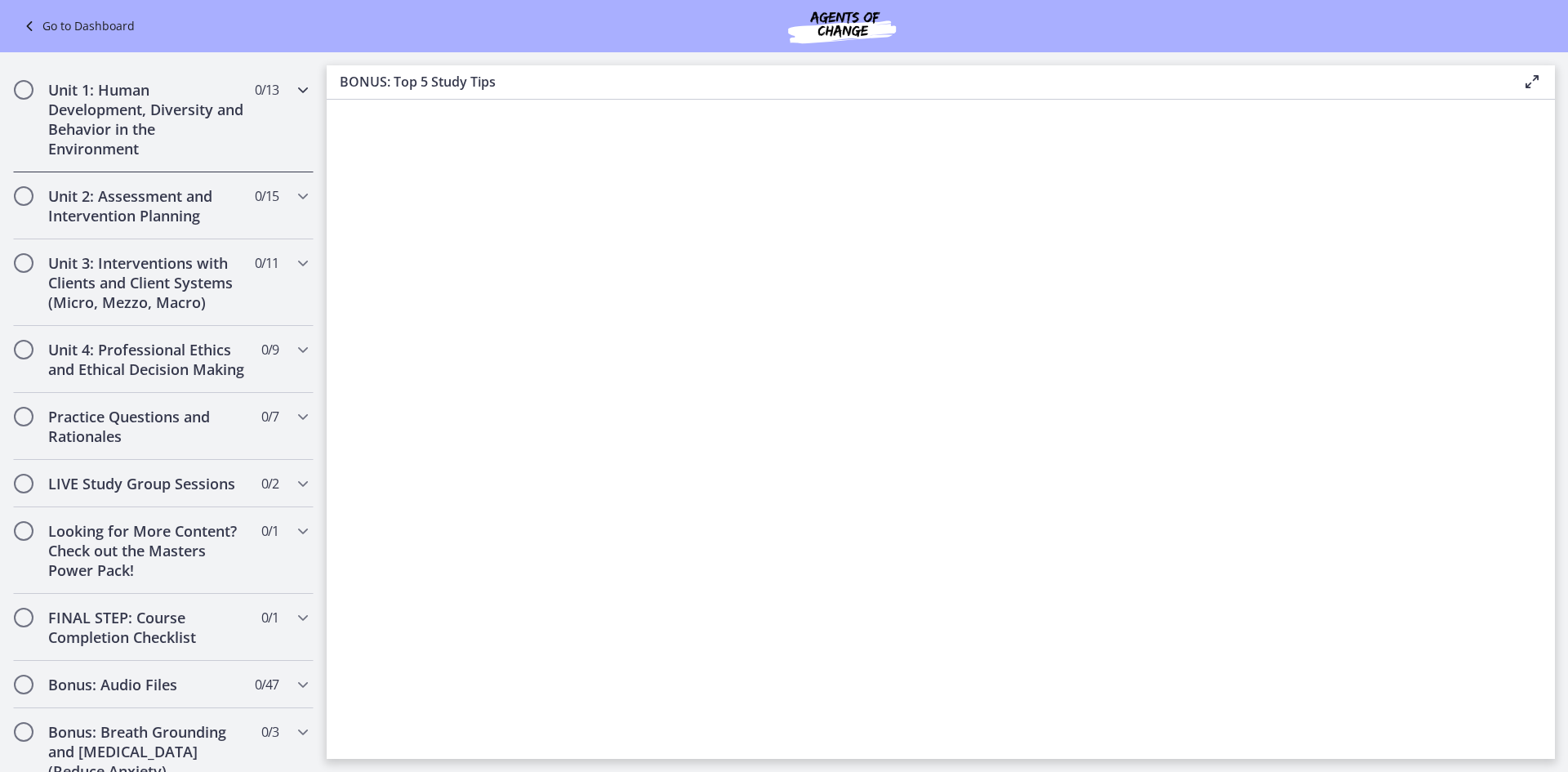
click at [83, 134] on h2 "Unit 1: Human Development, Diversity and Behavior in the Environment" at bounding box center [147, 120] width 199 height 79
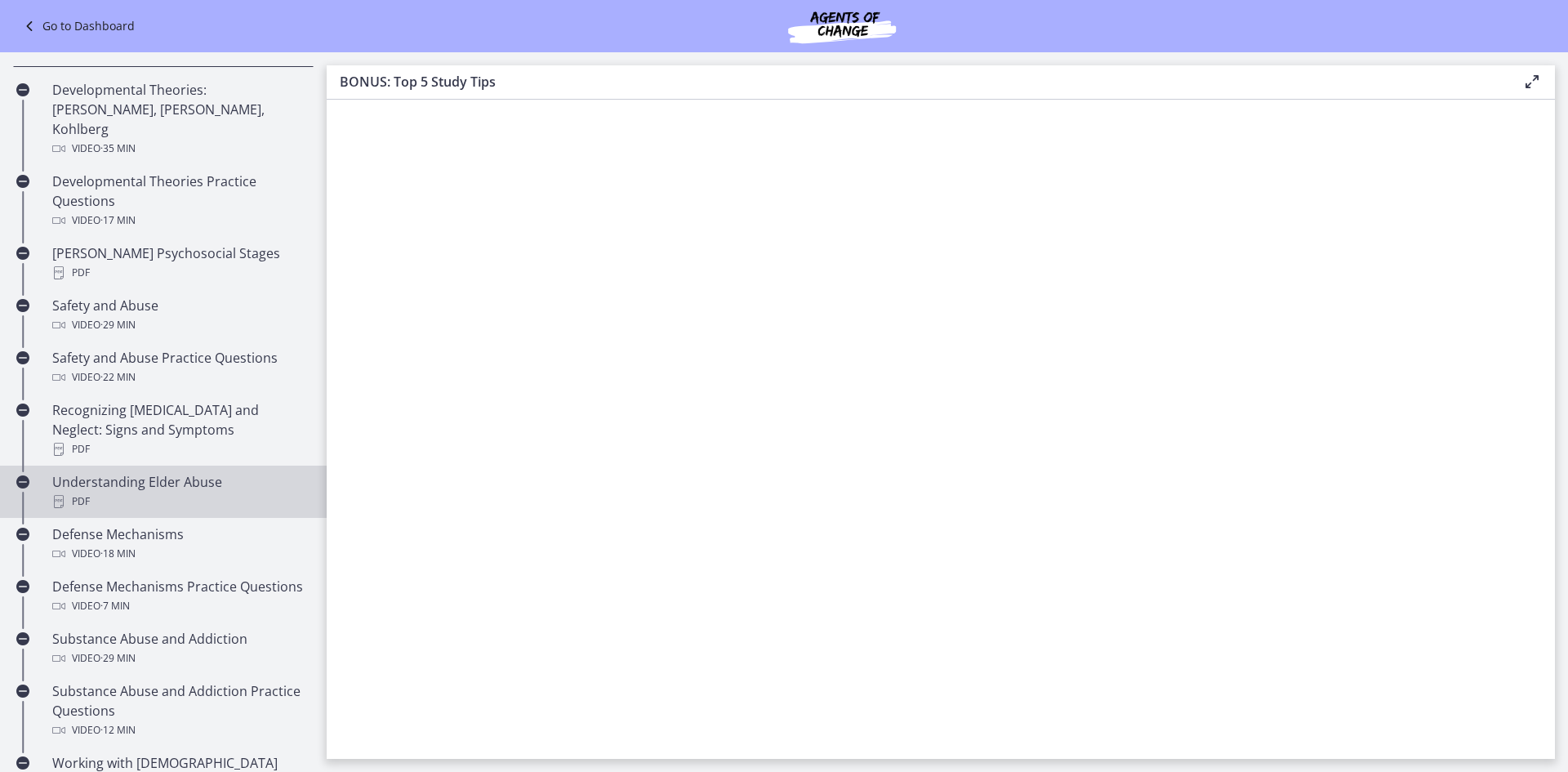
scroll to position [320, 0]
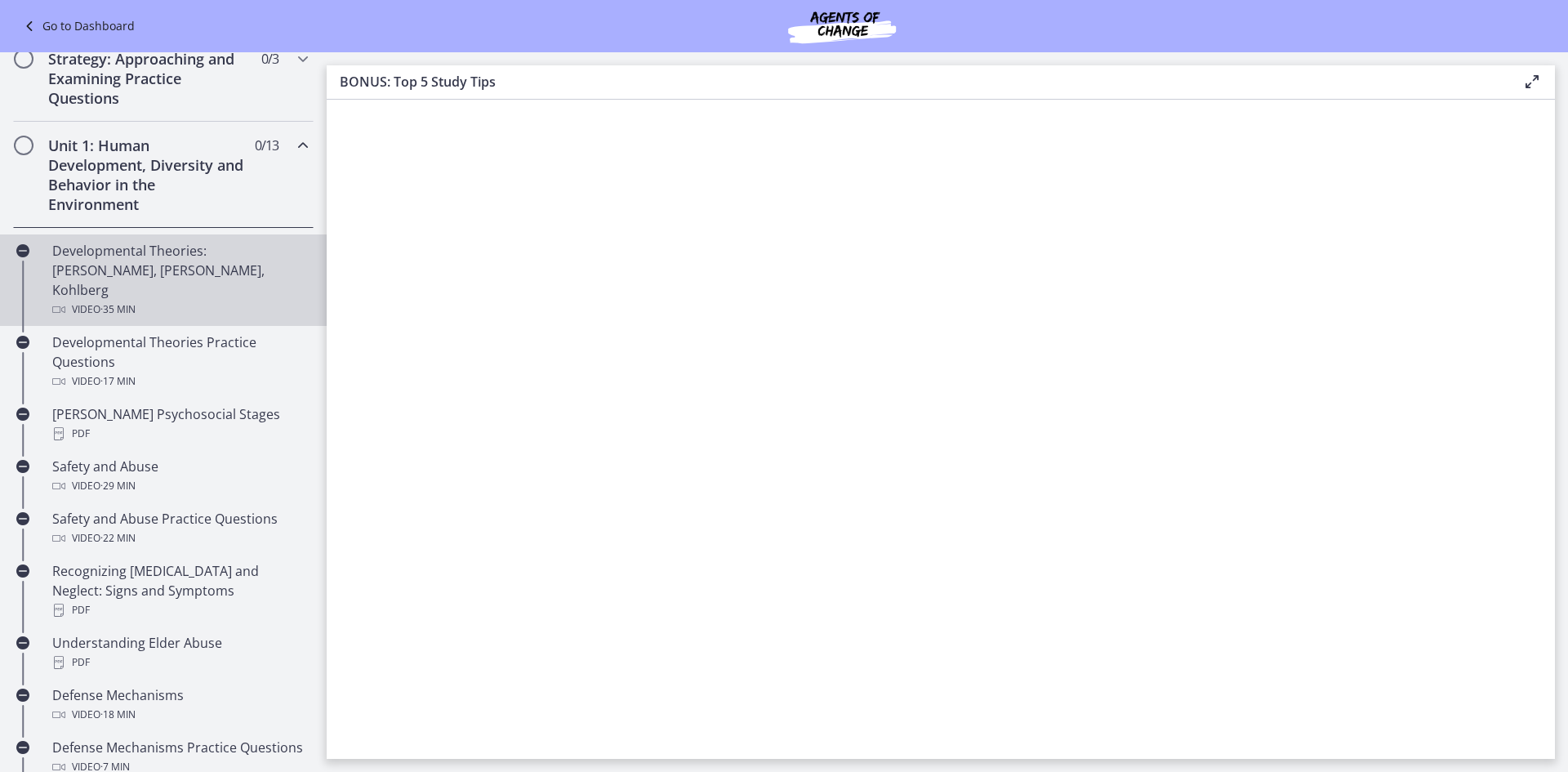
click at [109, 300] on span "· 35 min" at bounding box center [118, 309] width 35 height 20
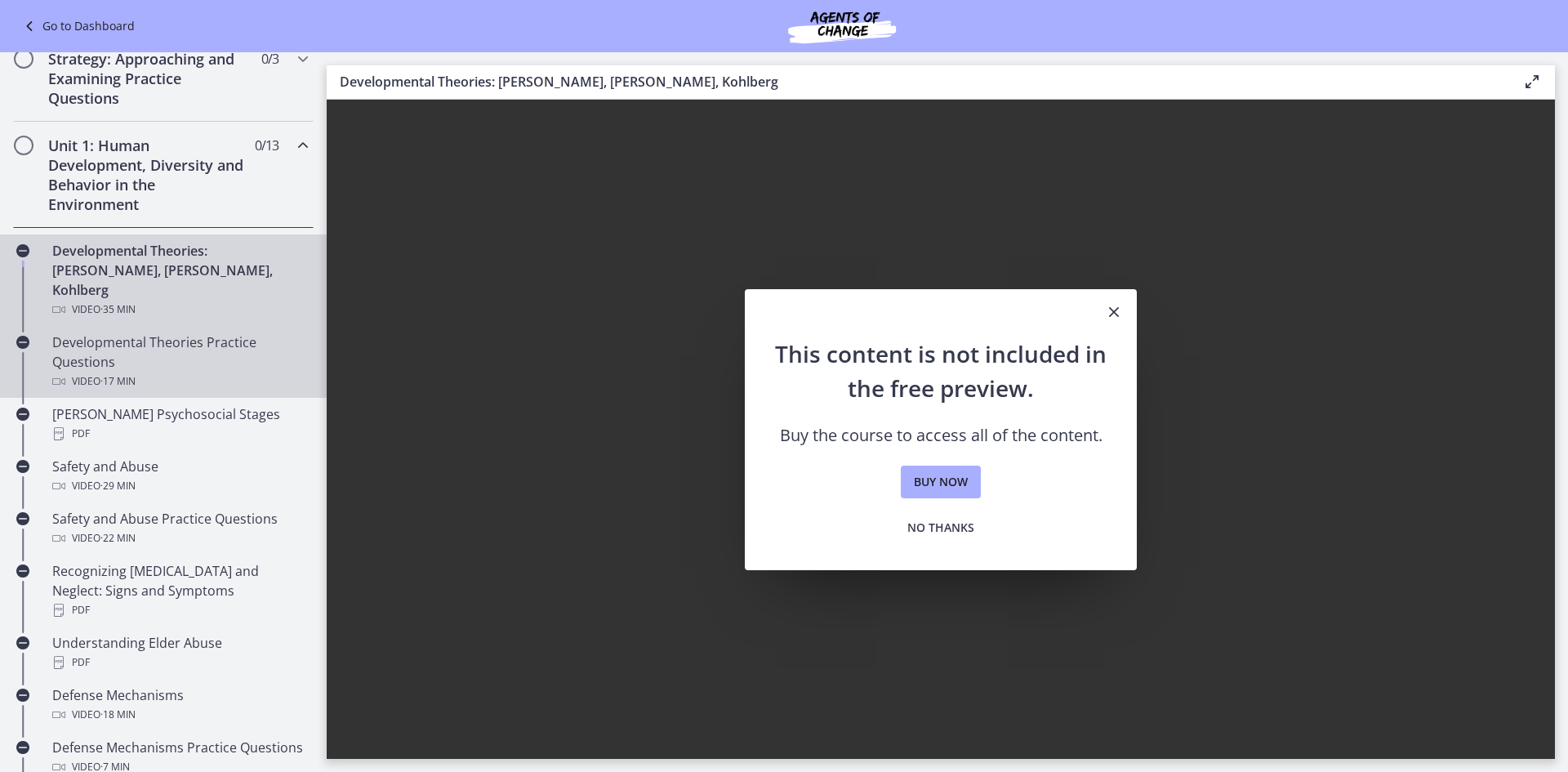
click at [109, 344] on div "Developmental Theories Practice Questions Video · 17 min" at bounding box center [179, 361] width 255 height 59
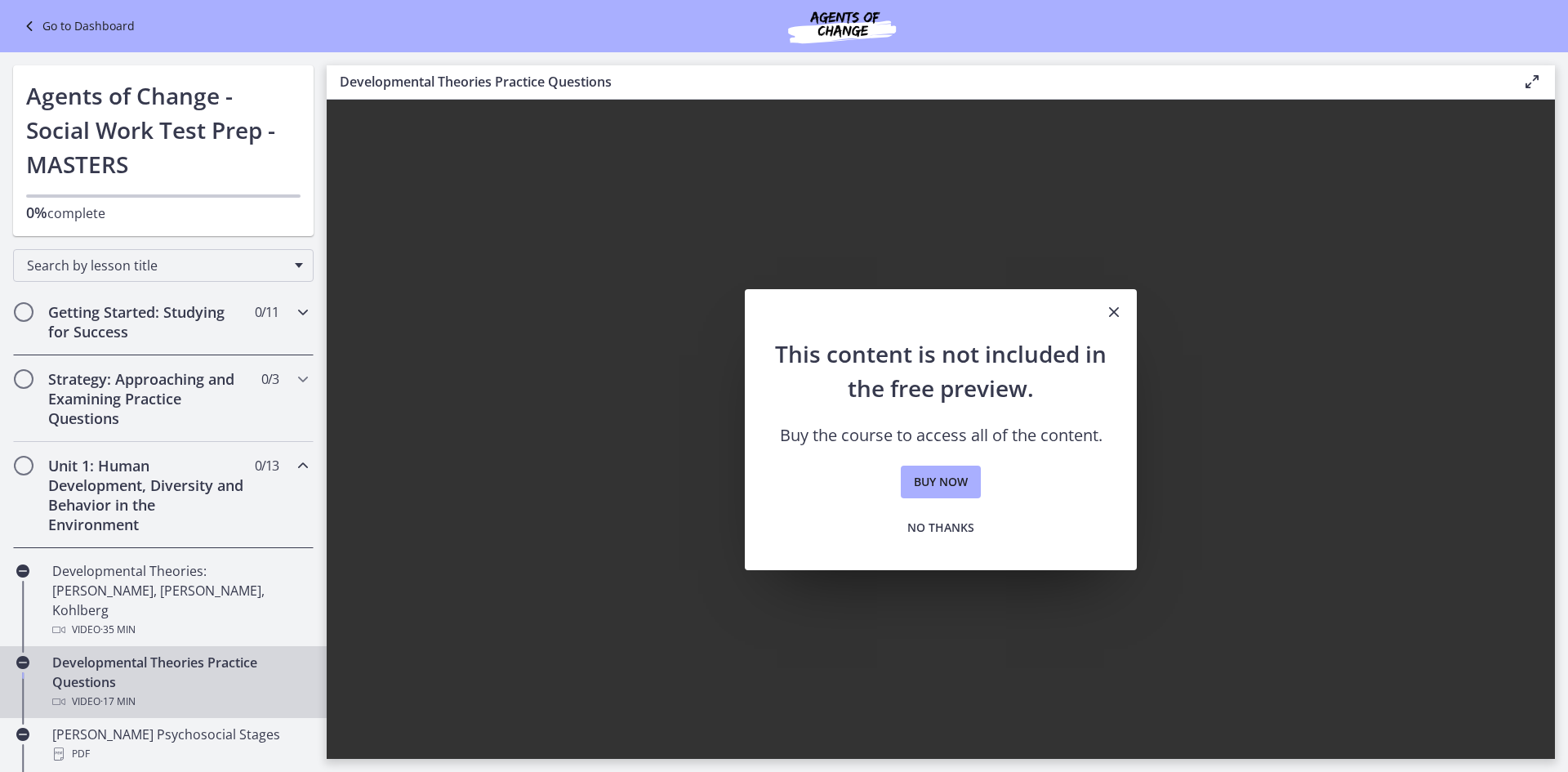
click at [110, 338] on h2 "Getting Started: Studying for Success" at bounding box center [147, 322] width 199 height 39
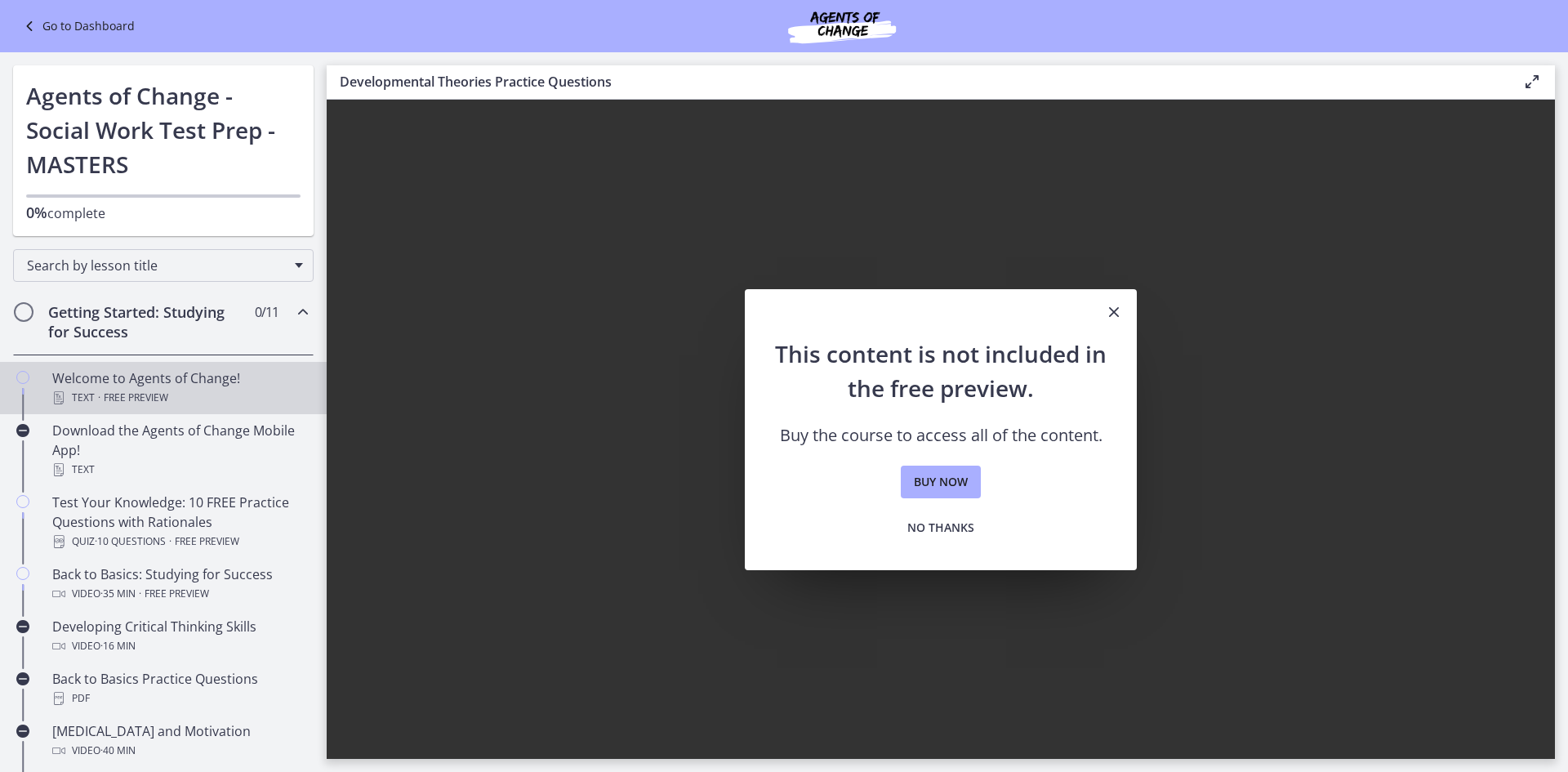
click at [171, 392] on div "Text · Free preview" at bounding box center [179, 397] width 255 height 20
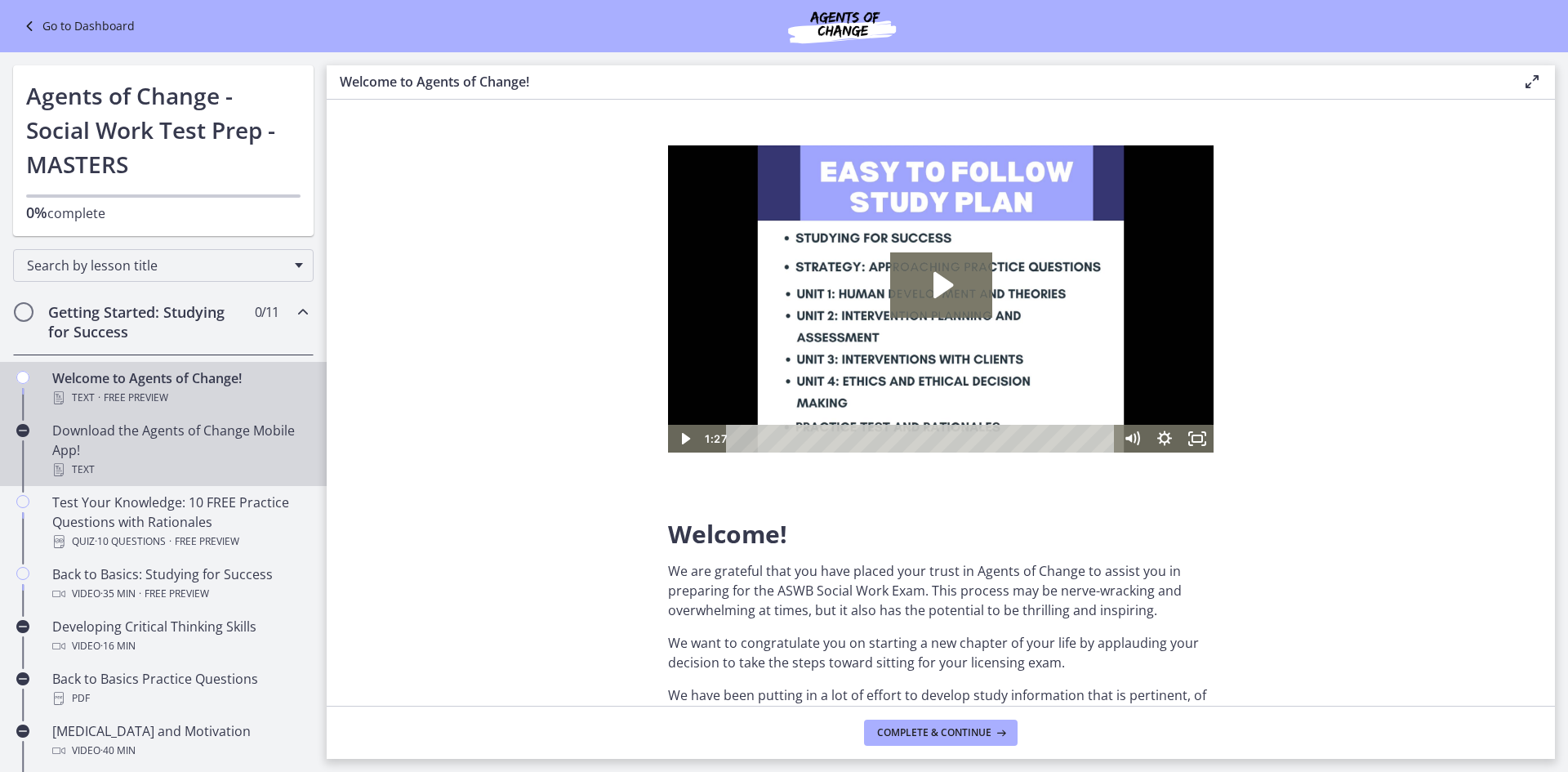
click at [169, 446] on div "Download the Agents of Change Mobile App! Text" at bounding box center [179, 450] width 255 height 59
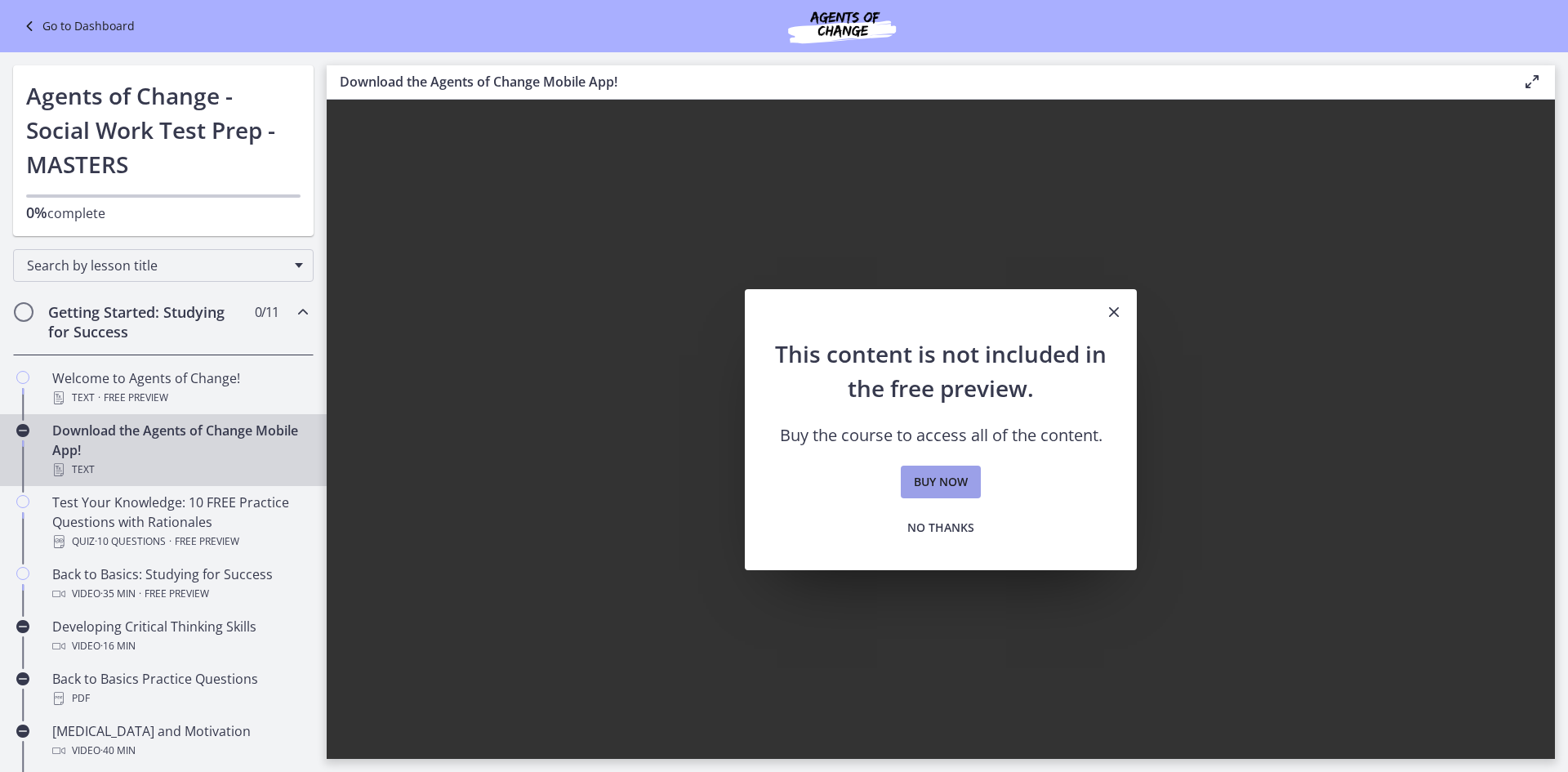
click at [945, 487] on span "Buy now" at bounding box center [940, 482] width 54 height 20
